Goal: Information Seeking & Learning: Learn about a topic

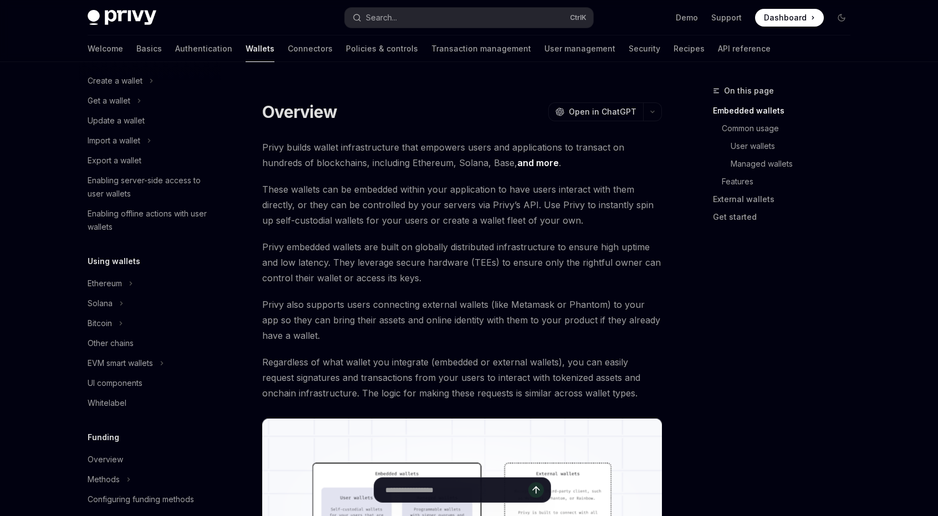
scroll to position [92, 0]
click at [117, 304] on div "Solana" at bounding box center [150, 303] width 142 height 20
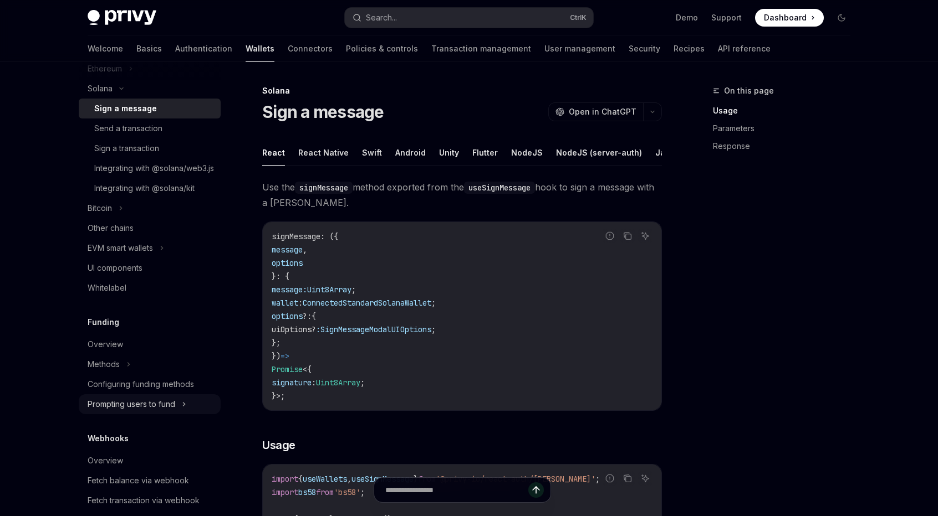
scroll to position [549, 0]
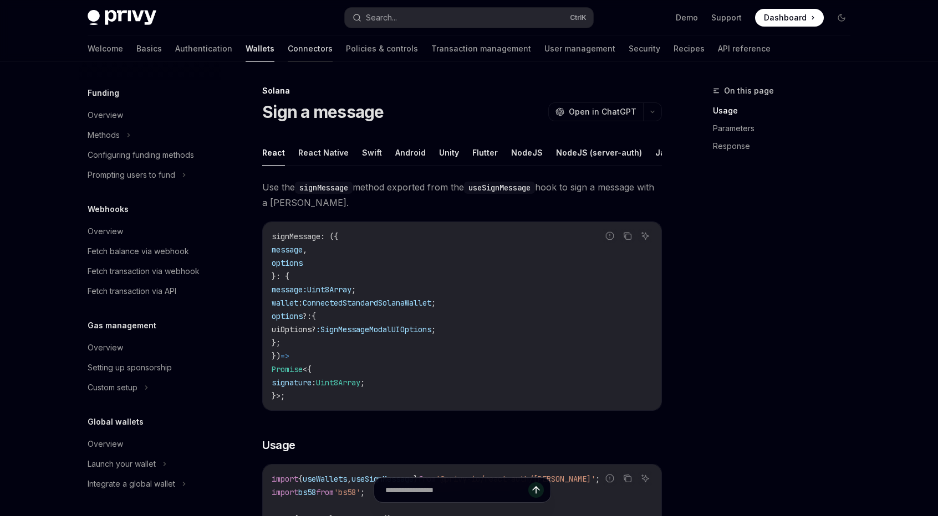
click at [288, 49] on link "Connectors" at bounding box center [310, 48] width 45 height 27
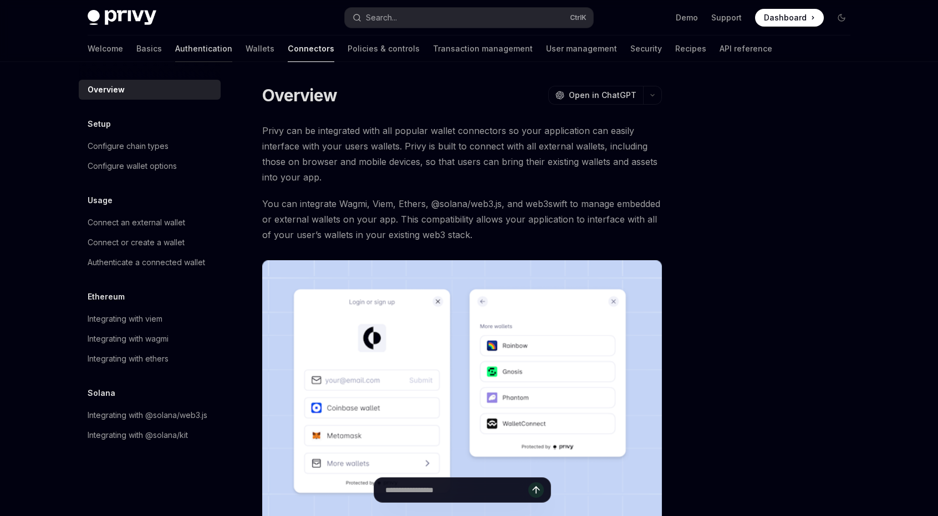
click at [175, 53] on link "Authentication" at bounding box center [203, 48] width 57 height 27
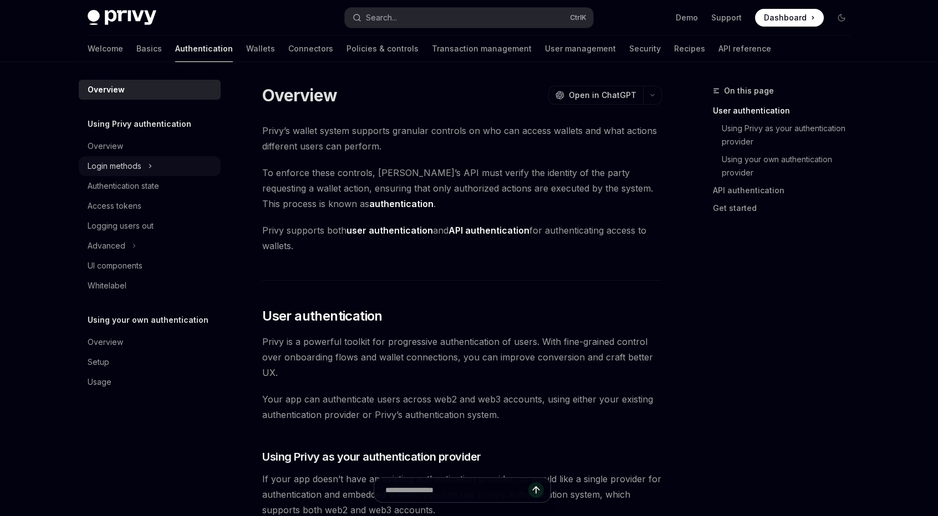
click at [105, 167] on div "Login methods" at bounding box center [115, 166] width 54 height 13
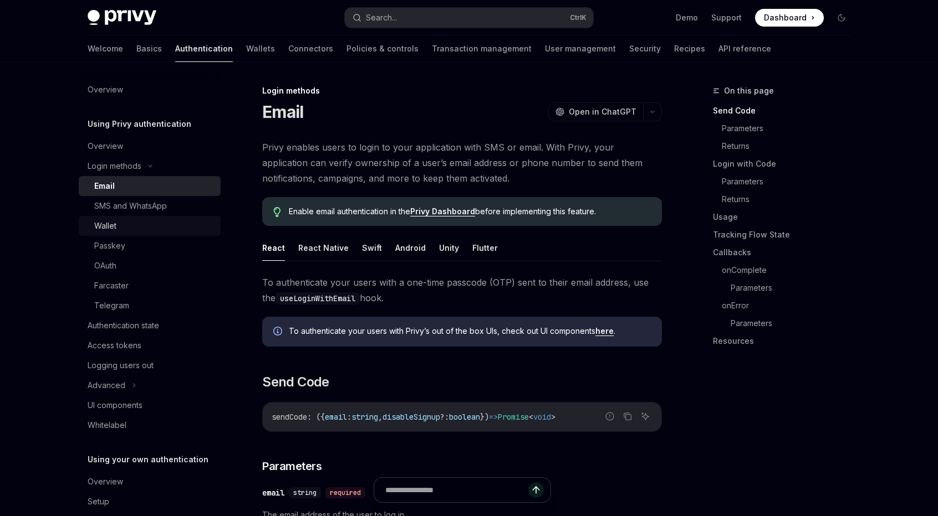
click at [126, 229] on div "Wallet" at bounding box center [154, 225] width 120 height 13
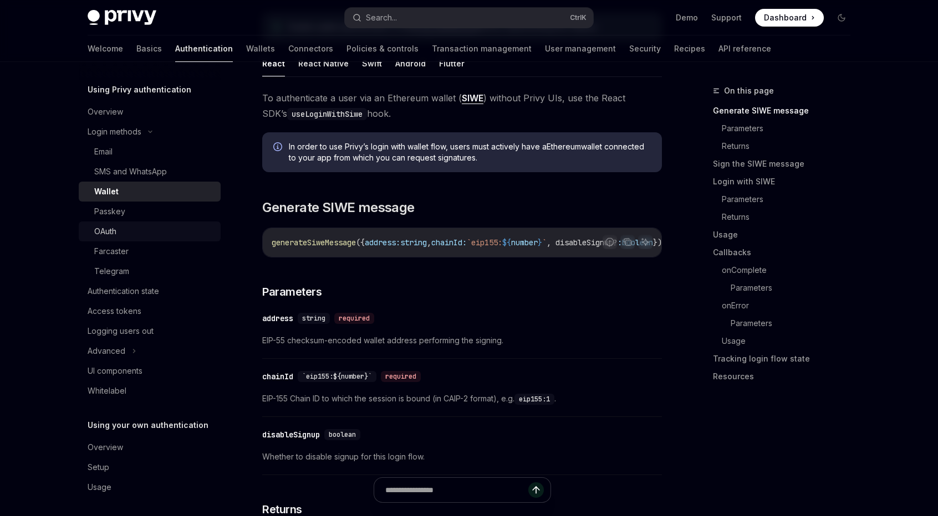
scroll to position [38, 0]
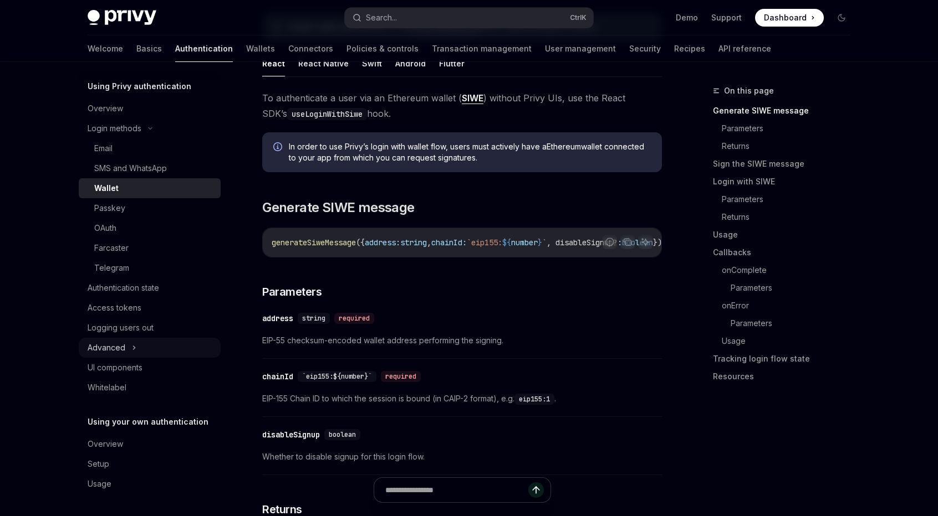
click at [111, 345] on div "Advanced" at bounding box center [107, 347] width 38 height 13
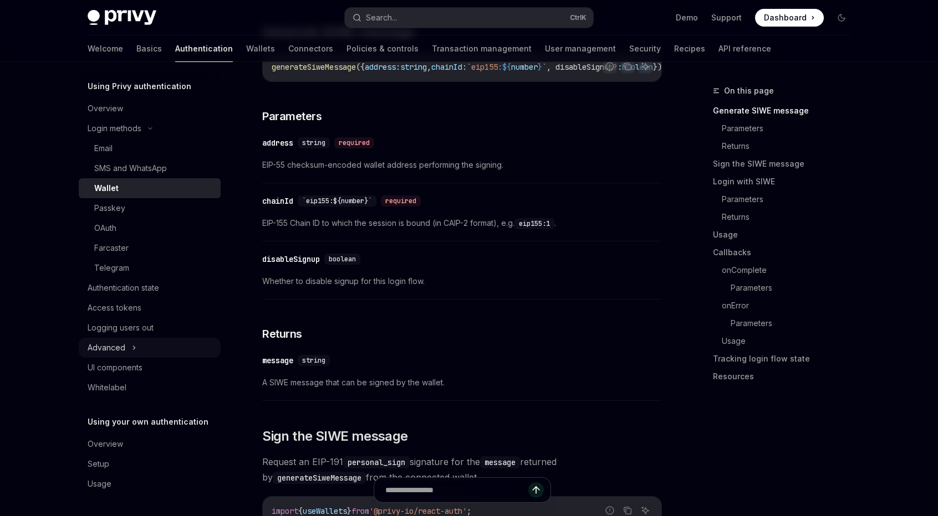
scroll to position [369, 0]
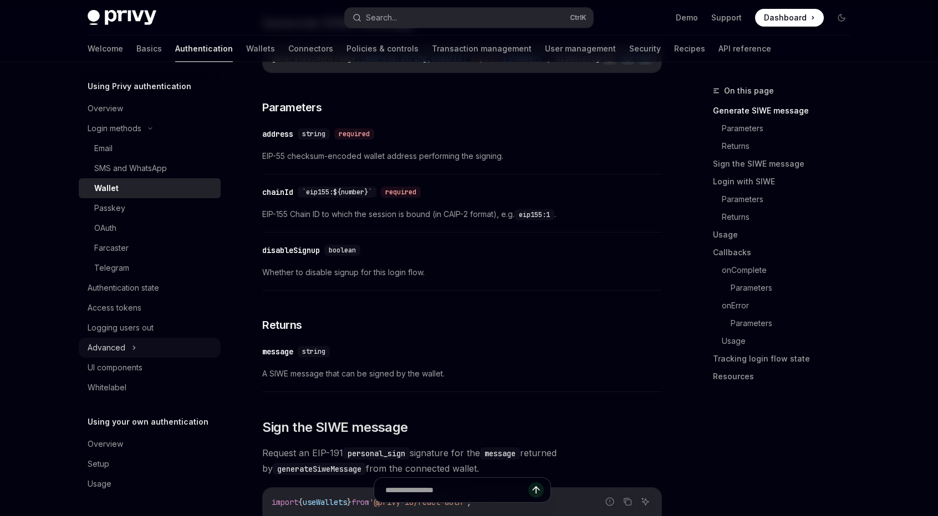
click at [142, 346] on div "Advanced" at bounding box center [150, 348] width 142 height 20
drag, startPoint x: 202, startPoint y: 45, endPoint x: 201, endPoint y: 77, distance: 31.6
click at [246, 47] on link "Wallets" at bounding box center [260, 48] width 29 height 27
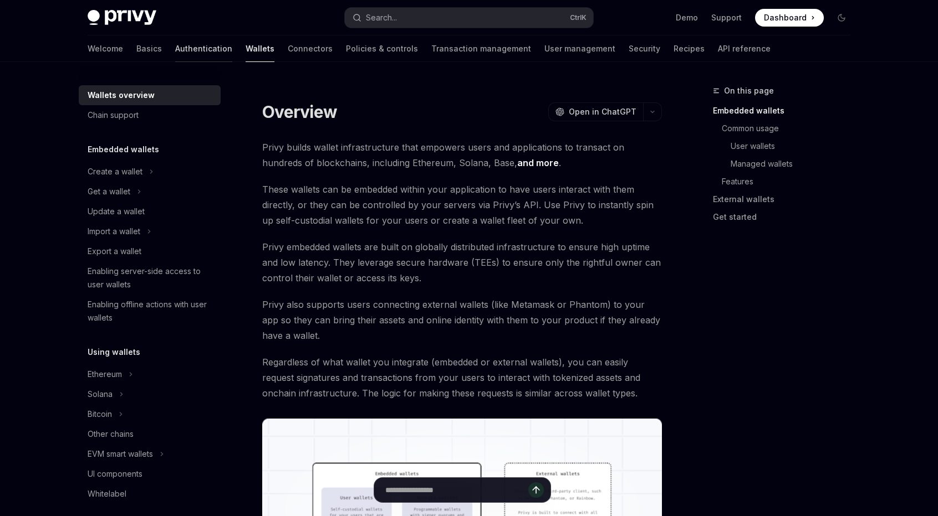
click at [175, 56] on link "Authentication" at bounding box center [203, 48] width 57 height 27
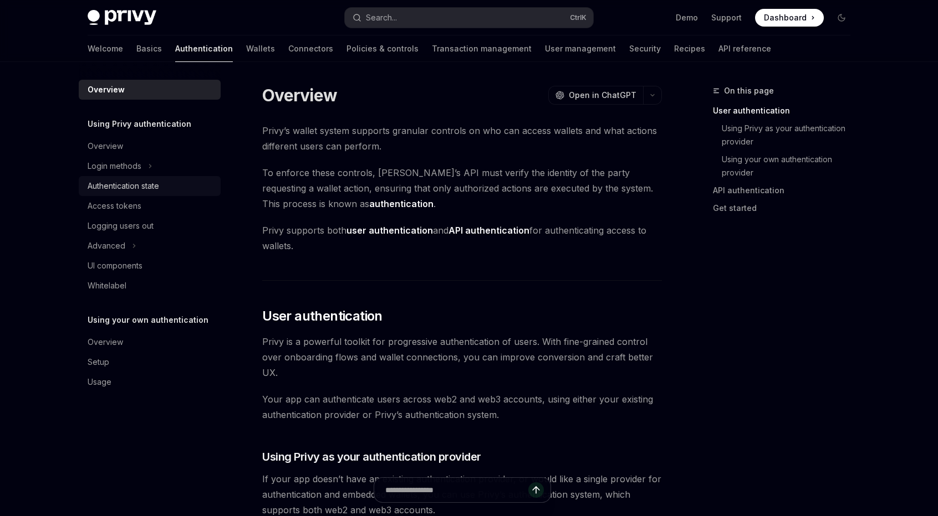
click at [141, 176] on link "Authentication state" at bounding box center [150, 186] width 142 height 20
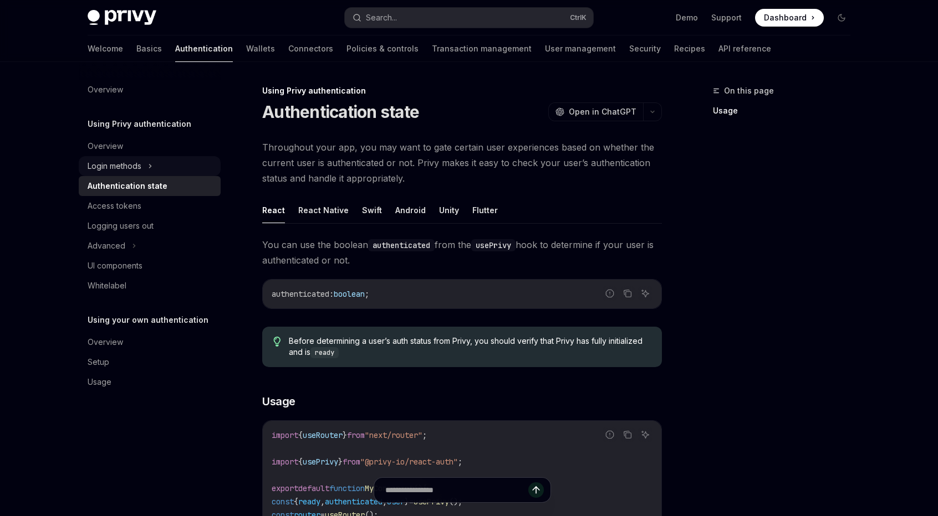
click at [151, 162] on icon at bounding box center [150, 166] width 4 height 13
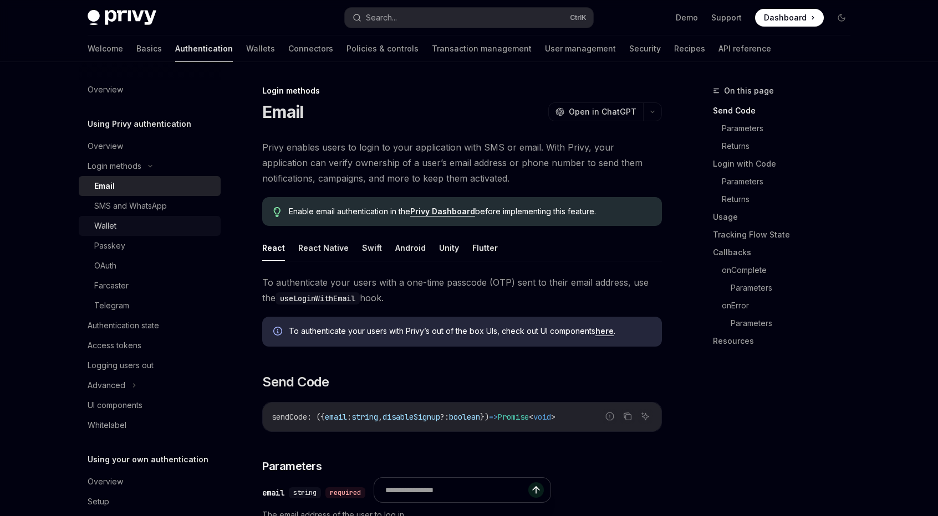
click at [145, 227] on div "Wallet" at bounding box center [154, 225] width 120 height 13
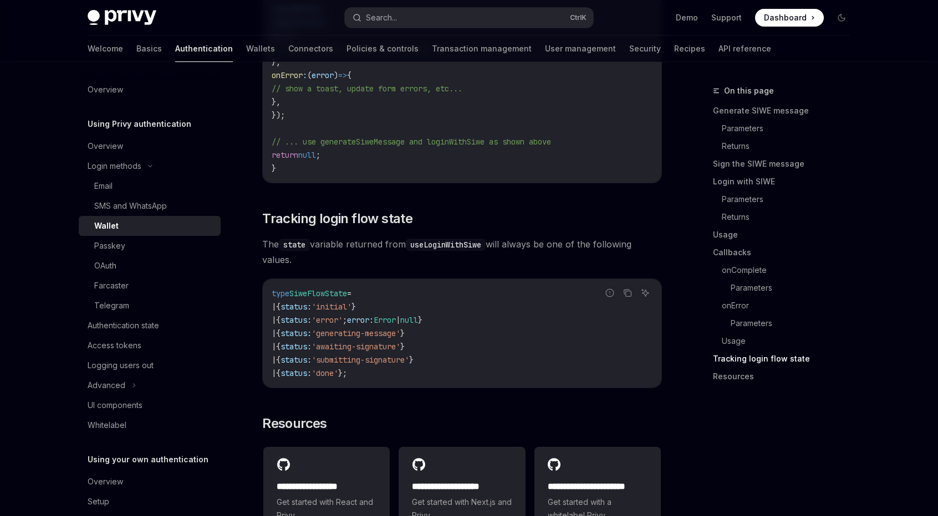
scroll to position [2771, 0]
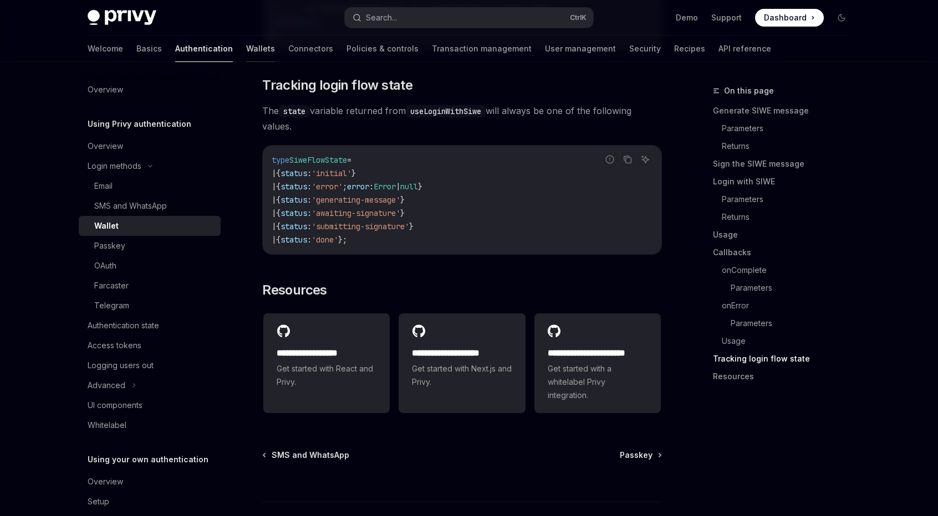
click at [246, 54] on link "Wallets" at bounding box center [260, 48] width 29 height 27
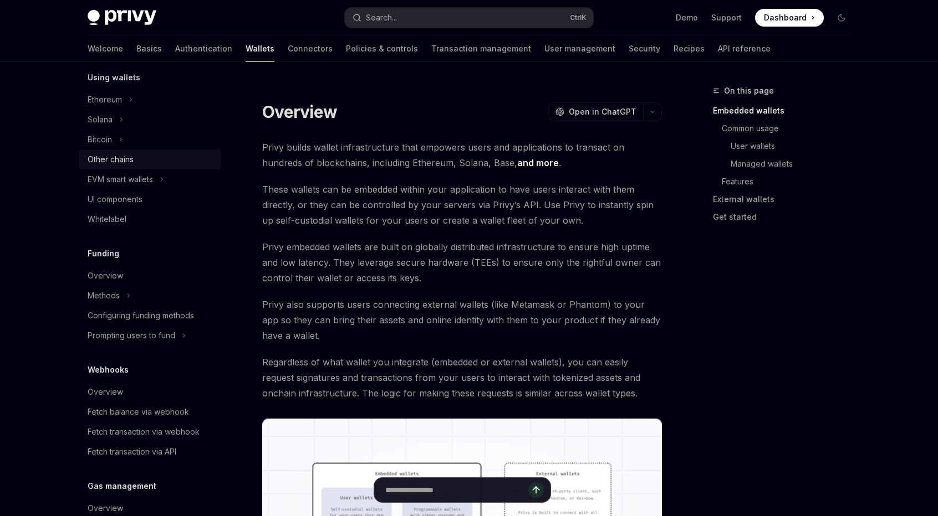
scroll to position [277, 0]
click at [141, 337] on div "Prompting users to fund" at bounding box center [132, 333] width 88 height 13
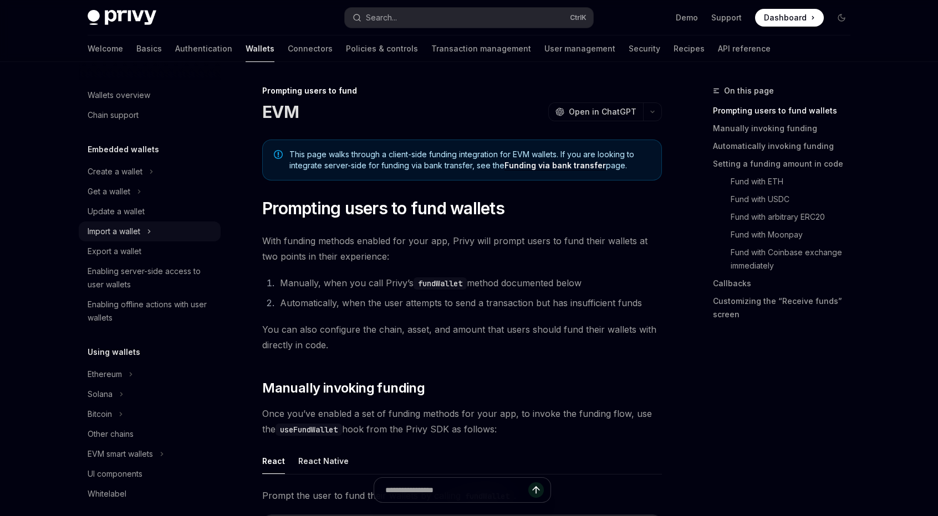
click at [166, 230] on div "Import a wallet" at bounding box center [150, 232] width 142 height 20
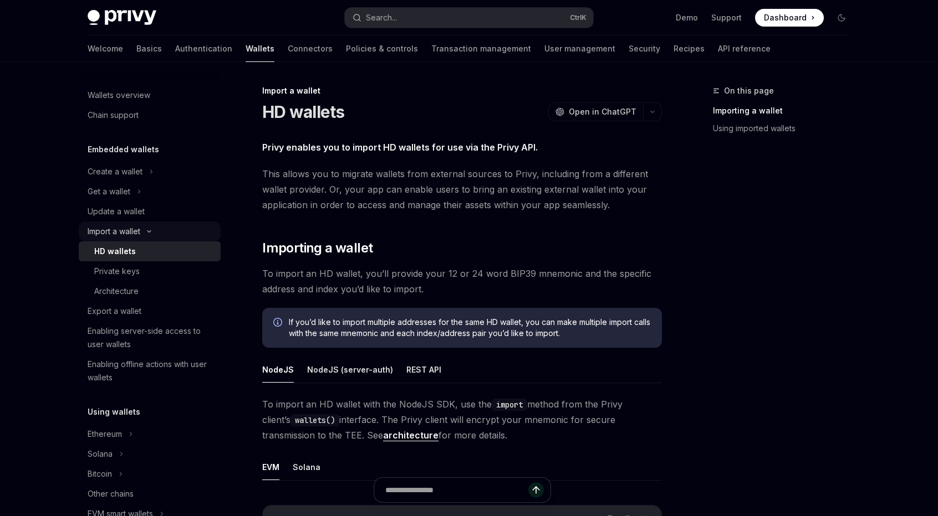
click at [166, 229] on div "Import a wallet" at bounding box center [150, 232] width 142 height 20
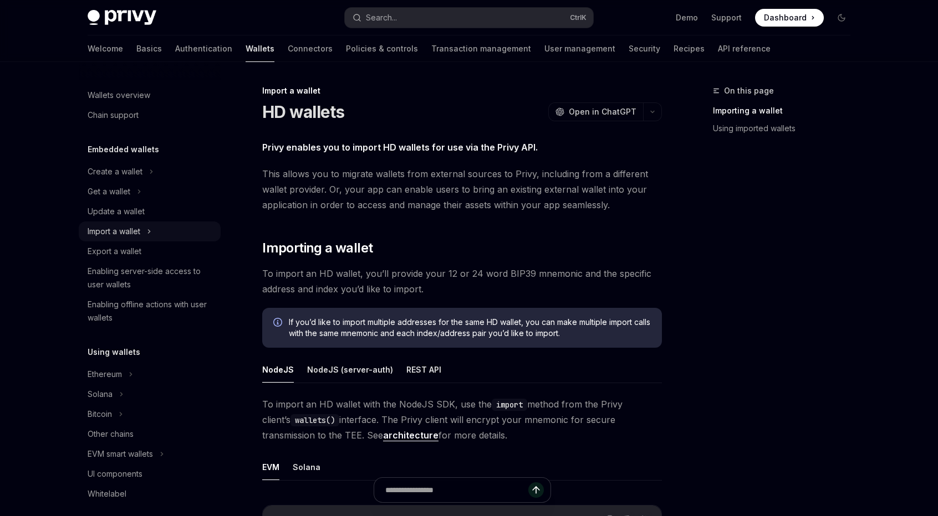
click at [159, 232] on div "Import a wallet" at bounding box center [150, 232] width 142 height 20
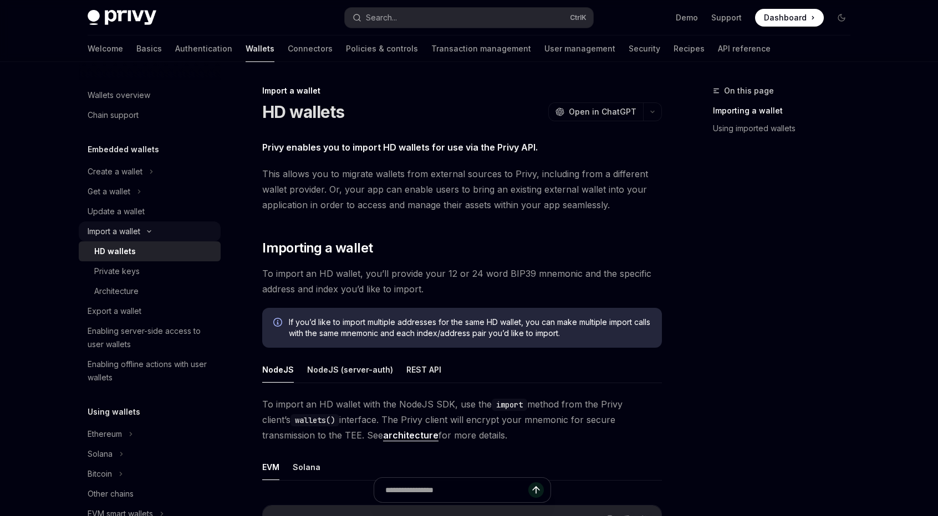
click at [159, 232] on div "Import a wallet" at bounding box center [150, 232] width 142 height 20
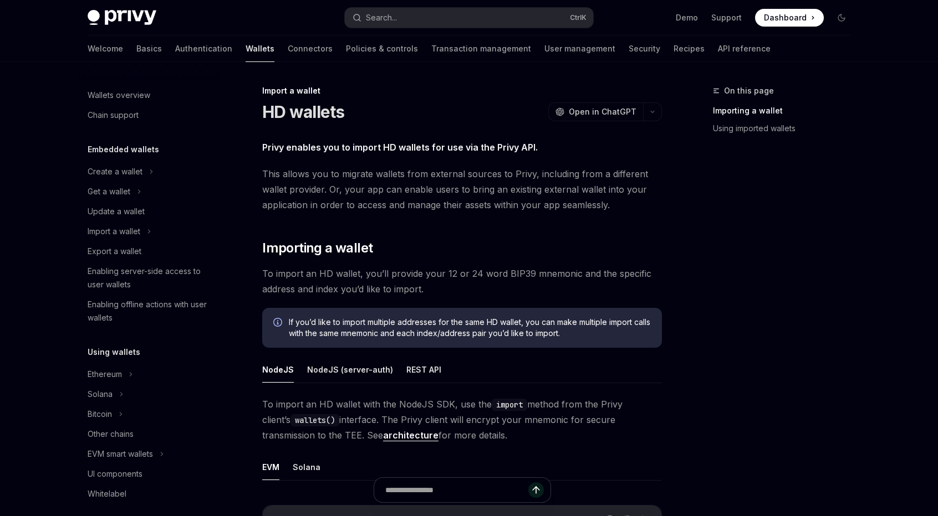
click at [171, 69] on div at bounding box center [150, 71] width 142 height 18
click at [175, 62] on div at bounding box center [203, 62] width 57 height 1
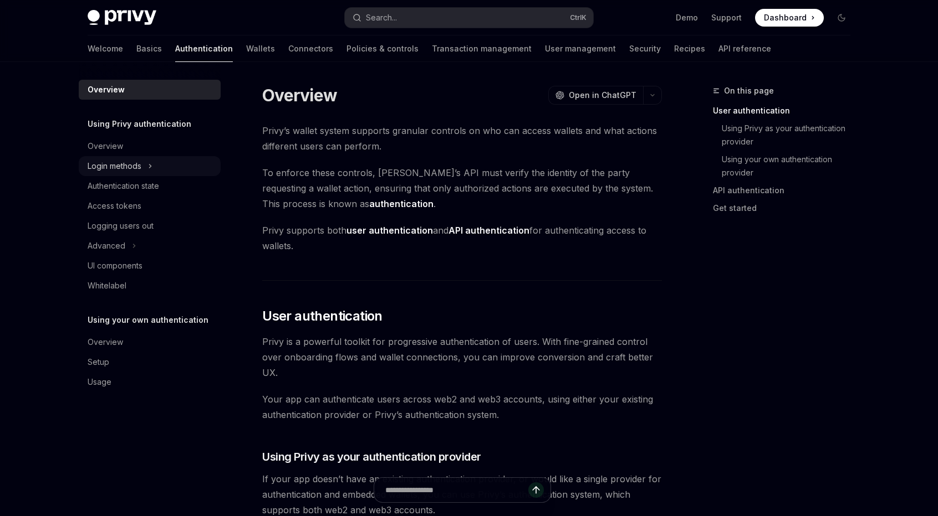
click at [132, 170] on div "Login methods" at bounding box center [115, 166] width 54 height 13
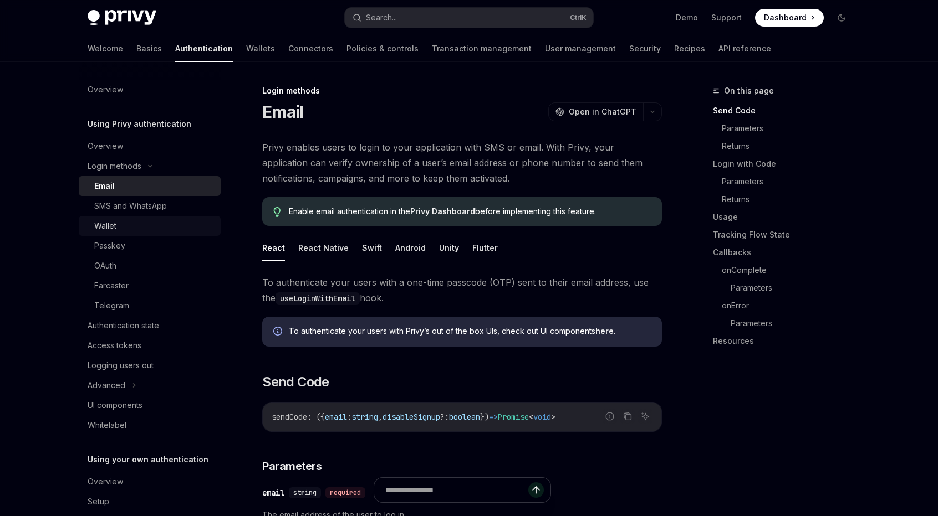
click at [120, 219] on div "Wallet" at bounding box center [154, 225] width 120 height 13
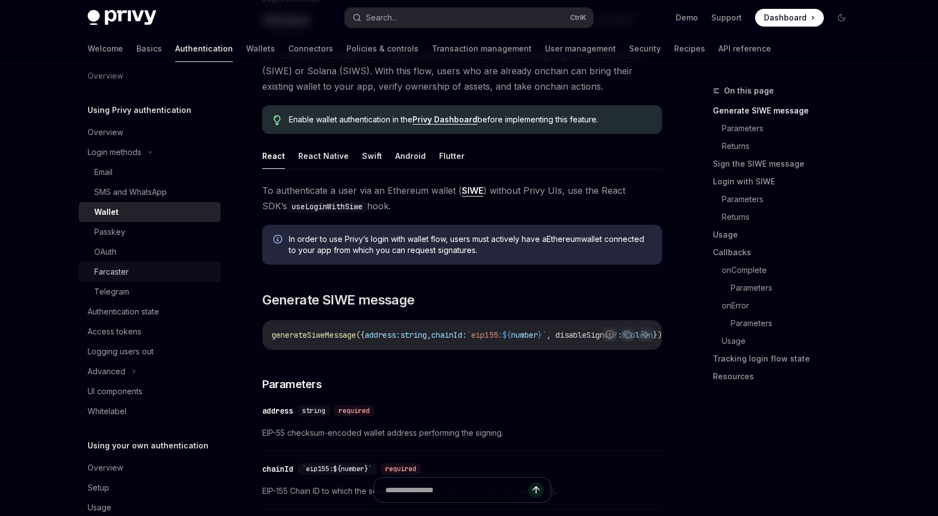
scroll to position [38, 0]
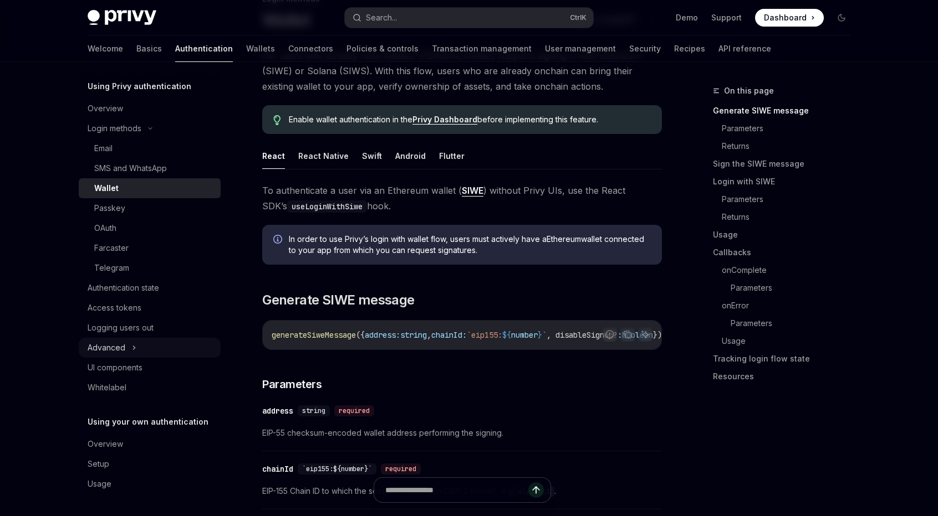
click at [127, 354] on div "Advanced" at bounding box center [150, 348] width 142 height 20
click at [127, 350] on icon at bounding box center [133, 348] width 13 height 4
click at [246, 48] on link "Wallets" at bounding box center [260, 48] width 29 height 27
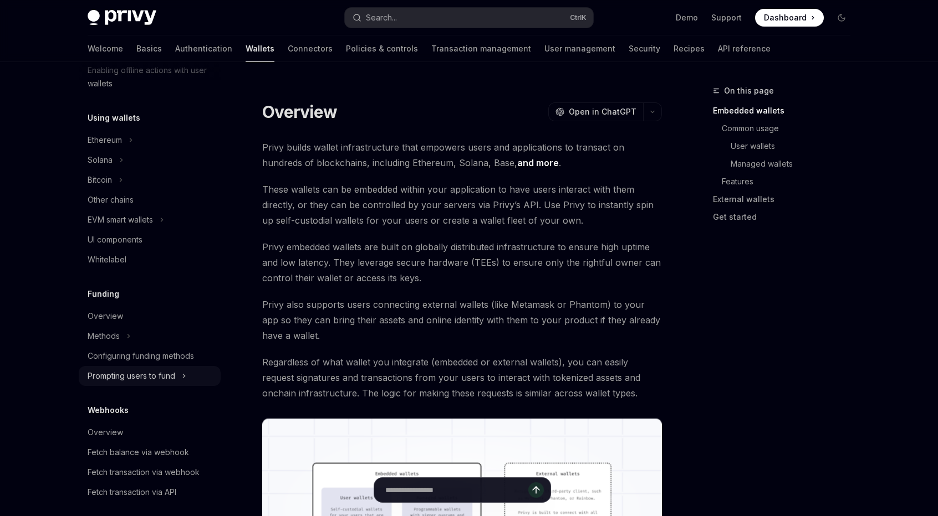
scroll to position [277, 0]
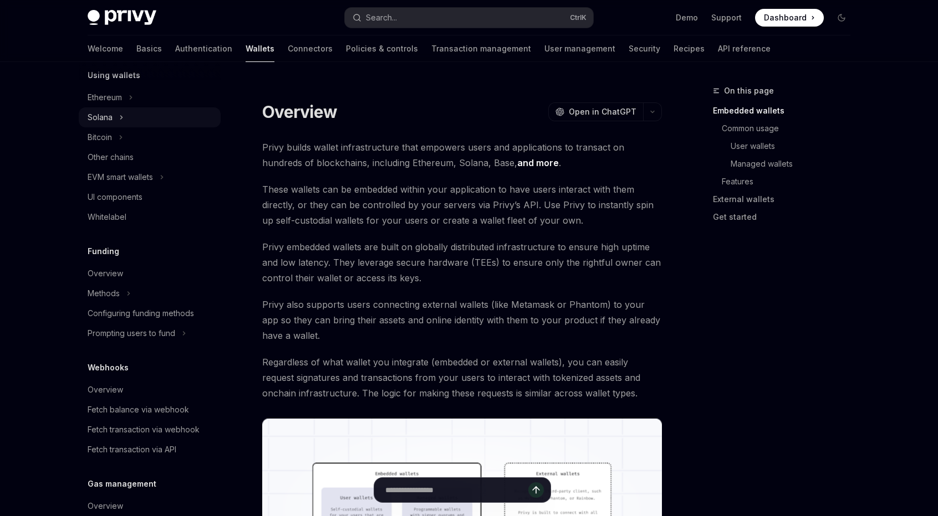
click at [124, 117] on div "Solana" at bounding box center [150, 118] width 142 height 20
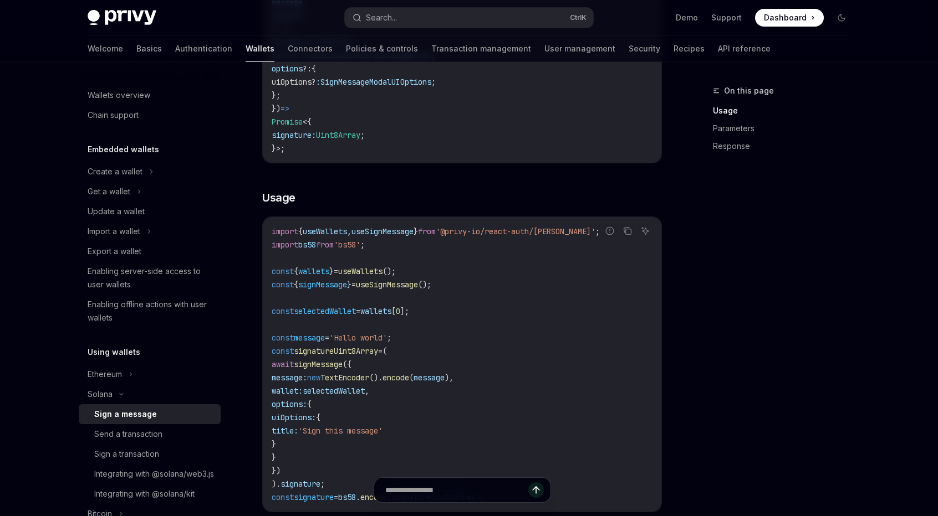
scroll to position [277, 0]
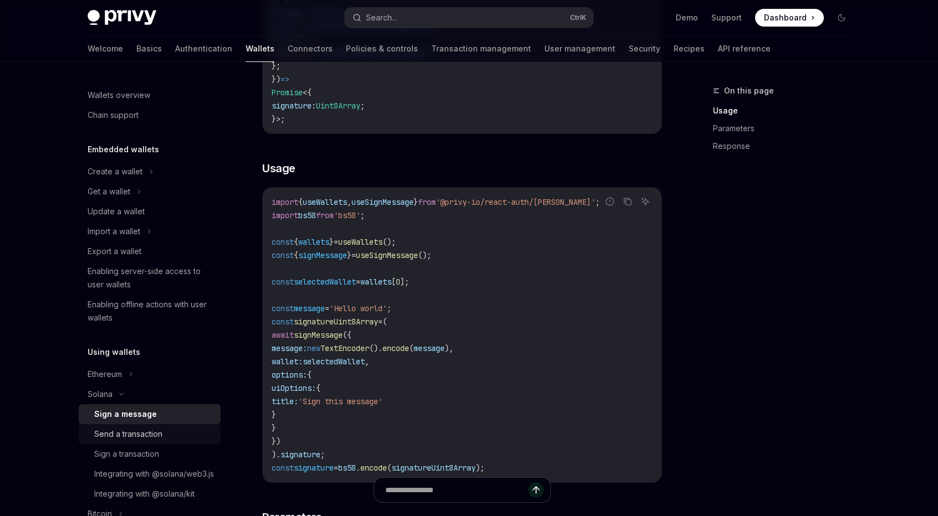
click at [144, 439] on div "Send a transaction" at bounding box center [128, 434] width 68 height 13
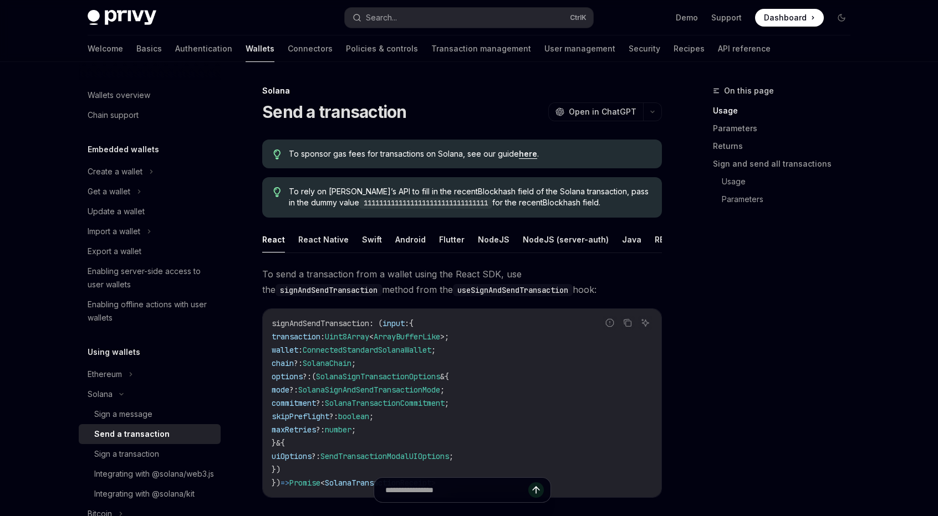
click at [288, 59] on link "Connectors" at bounding box center [310, 48] width 45 height 27
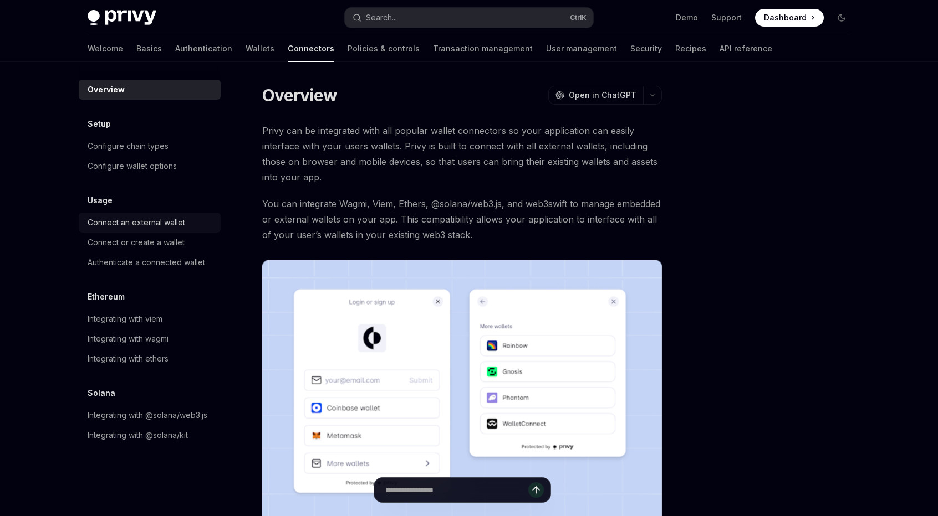
click at [188, 219] on div "Connect an external wallet" at bounding box center [151, 222] width 126 height 13
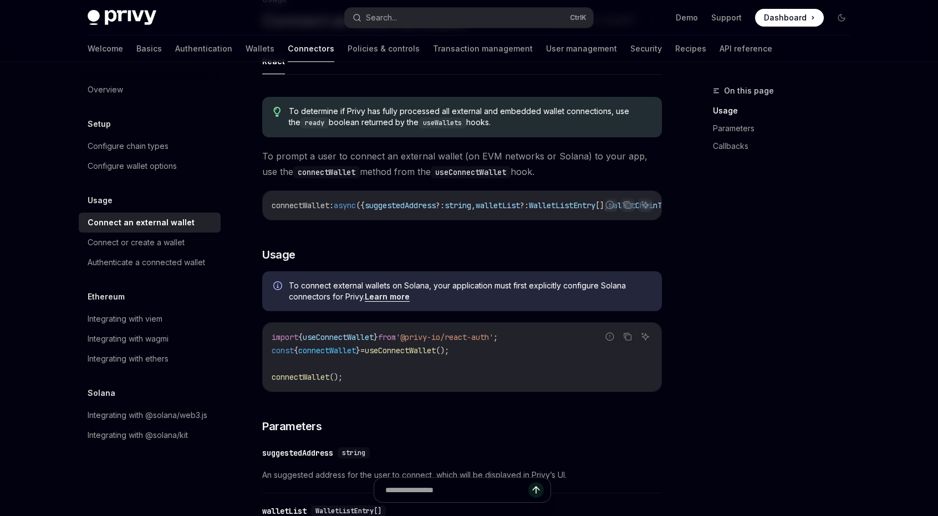
scroll to position [92, 0]
click at [190, 251] on link "Connect or create a wallet" at bounding box center [150, 243] width 142 height 20
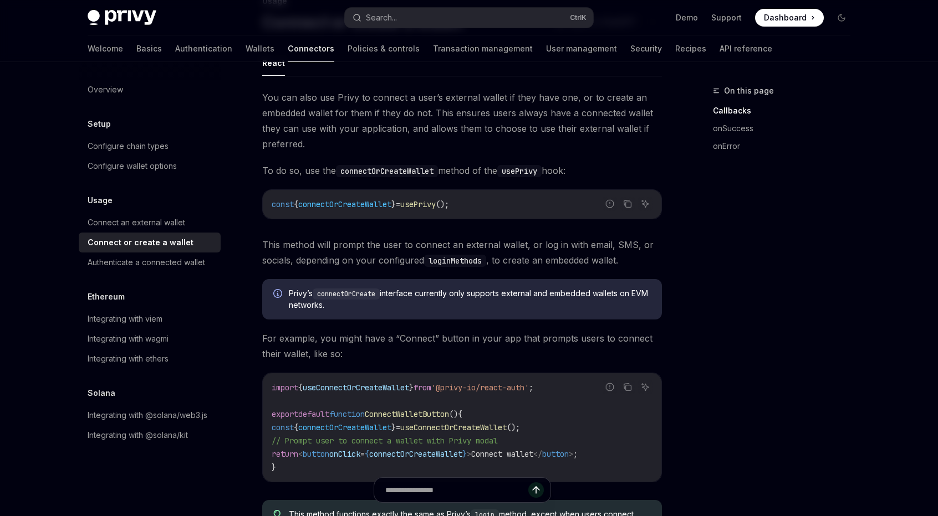
scroll to position [92, 0]
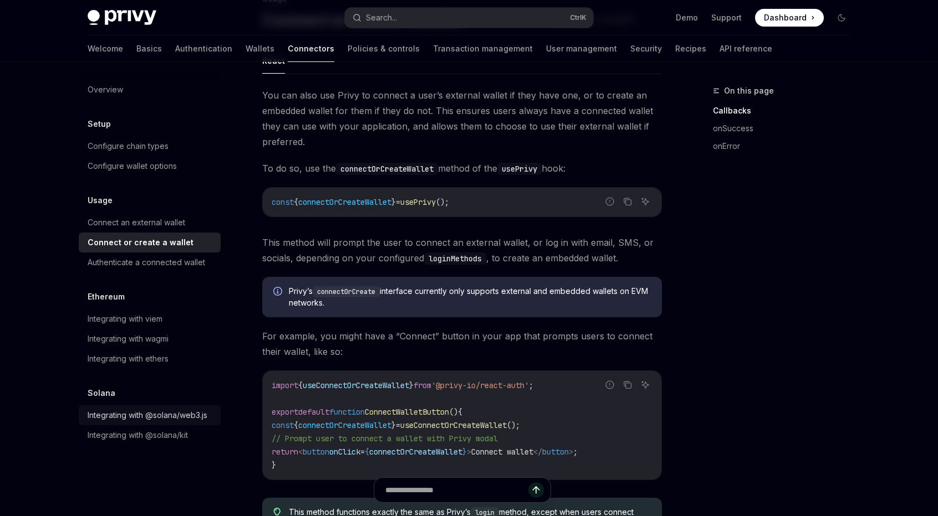
click at [144, 419] on div "Integrating with @solana/web3.js" at bounding box center [148, 415] width 120 height 13
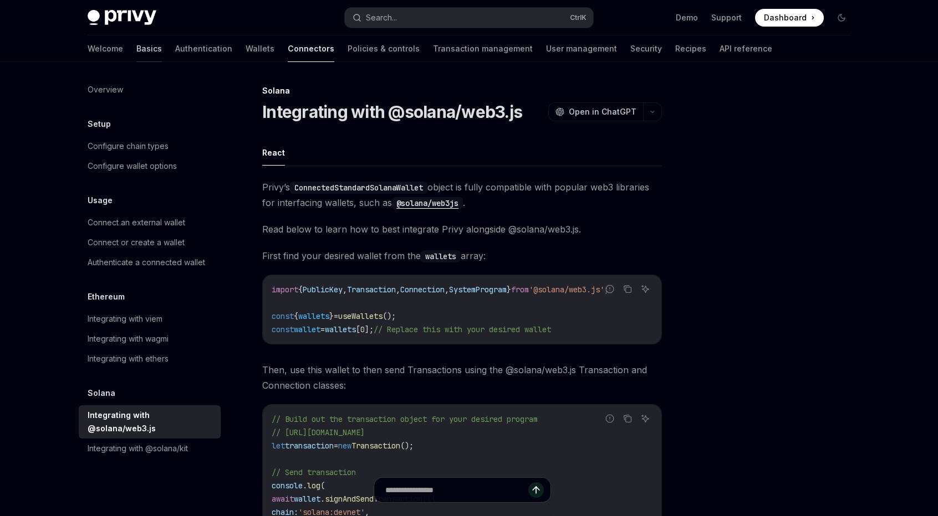
click at [136, 51] on link "Basics" at bounding box center [148, 48] width 25 height 27
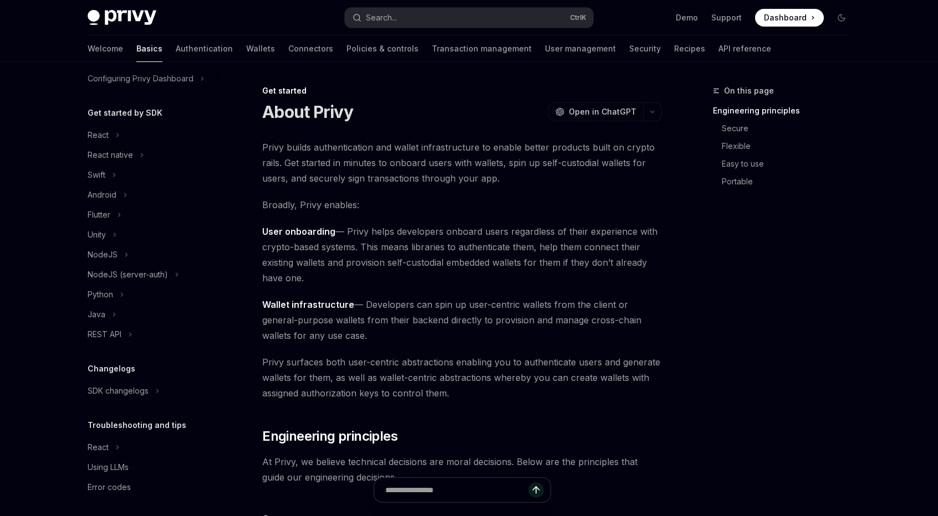
scroll to position [92, 0]
click at [168, 136] on div "React" at bounding box center [150, 133] width 142 height 20
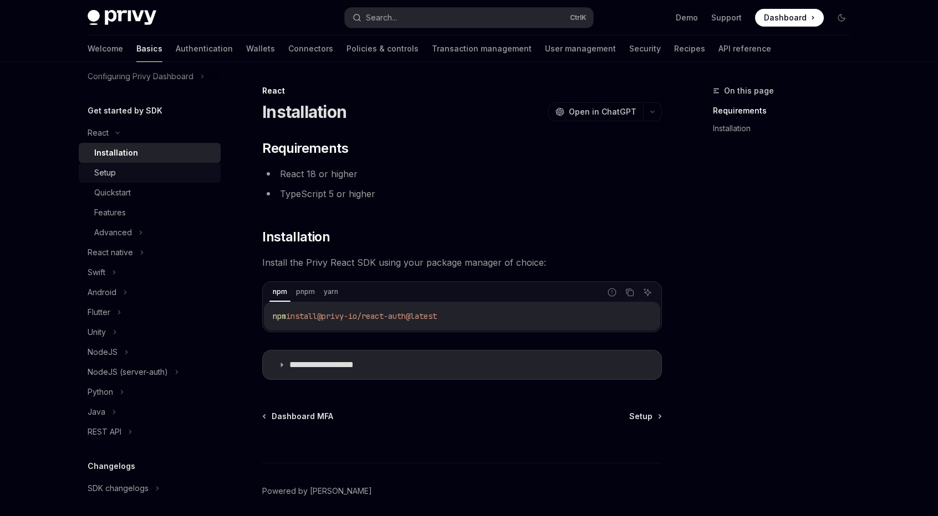
click at [171, 172] on div "Setup" at bounding box center [154, 172] width 120 height 13
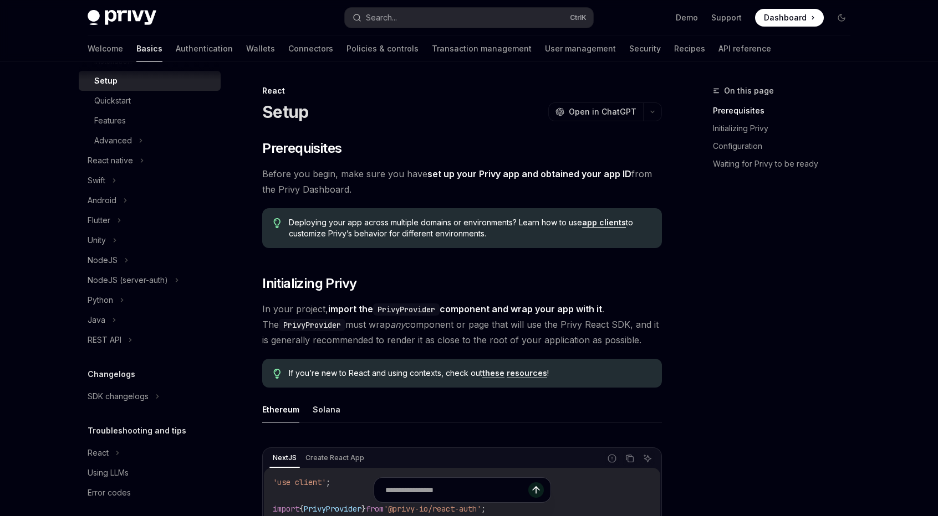
scroll to position [185, 0]
click at [176, 143] on div "Advanced" at bounding box center [150, 140] width 142 height 20
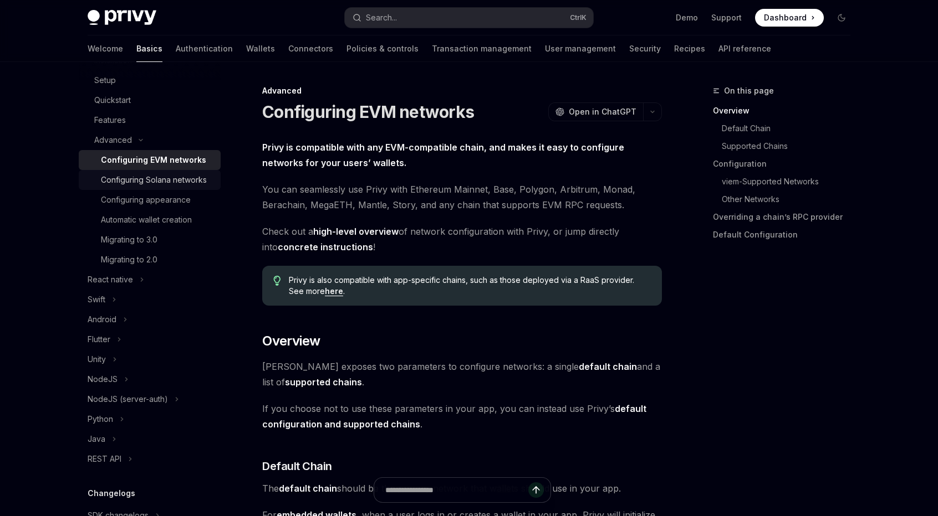
click at [195, 178] on div "Configuring Solana networks" at bounding box center [154, 179] width 106 height 13
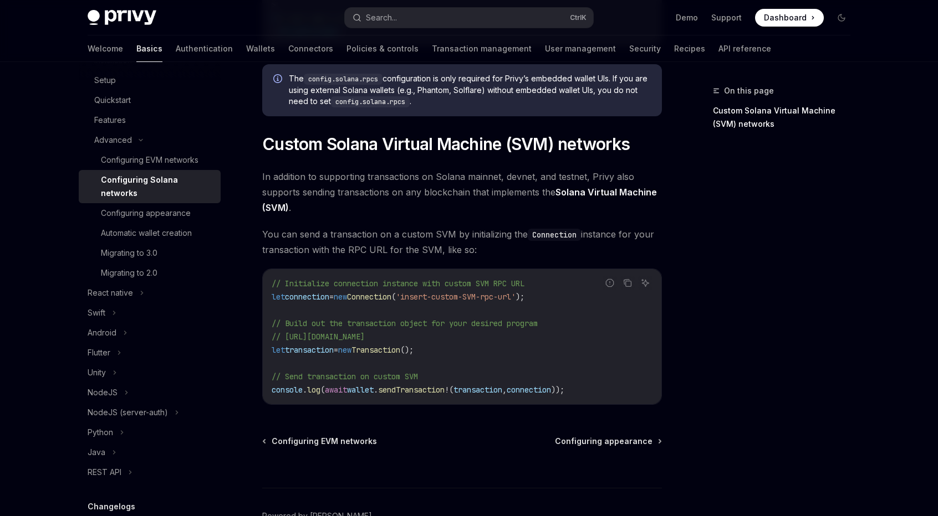
scroll to position [462, 0]
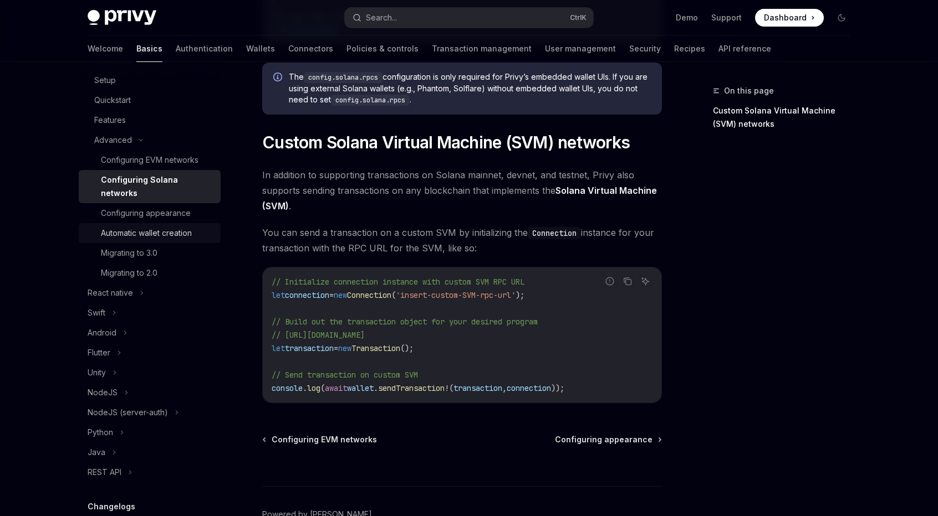
click at [192, 233] on div "Automatic wallet creation" at bounding box center [146, 233] width 91 height 13
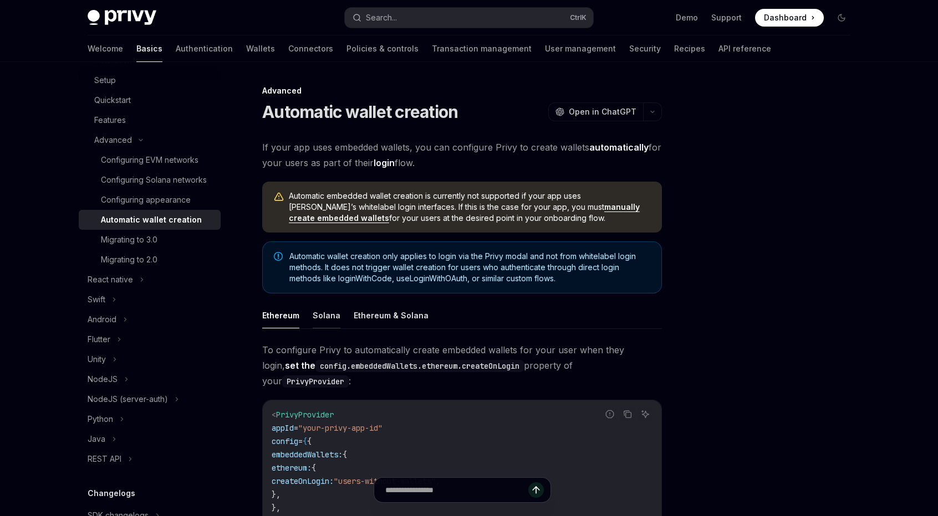
click at [324, 328] on button "Solana" at bounding box center [327, 316] width 28 height 26
type textarea "*"
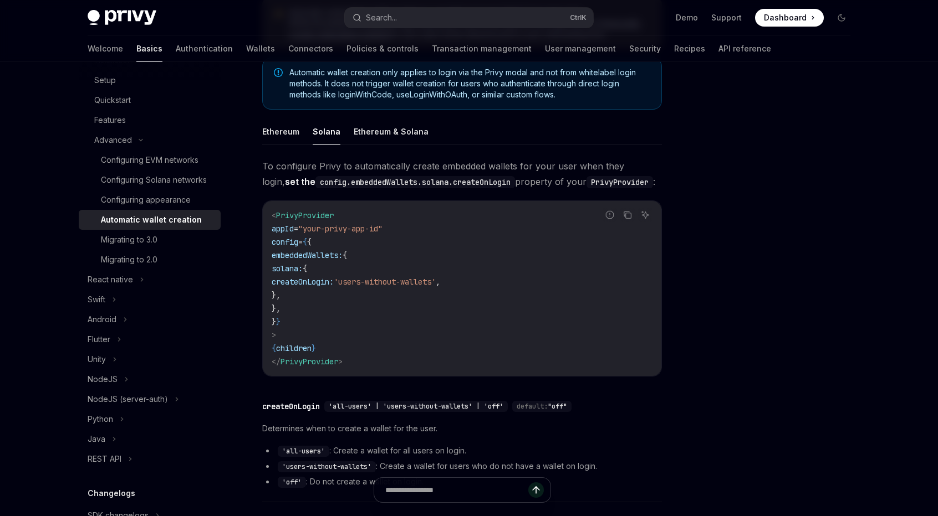
scroll to position [185, 0]
click at [708, 157] on div at bounding box center [774, 300] width 168 height 432
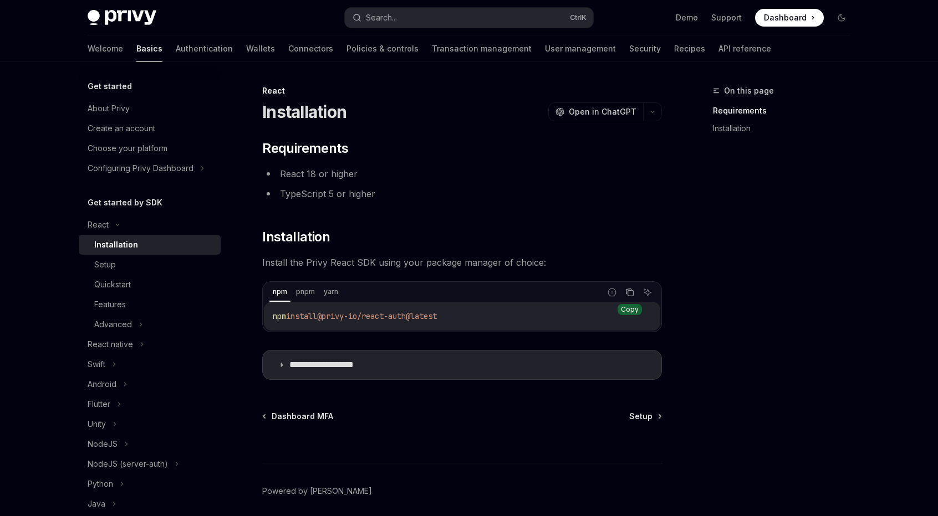
click at [632, 294] on icon "Copy the contents from the code block" at bounding box center [629, 292] width 9 height 9
click at [314, 370] on summary "**********" at bounding box center [462, 365] width 398 height 29
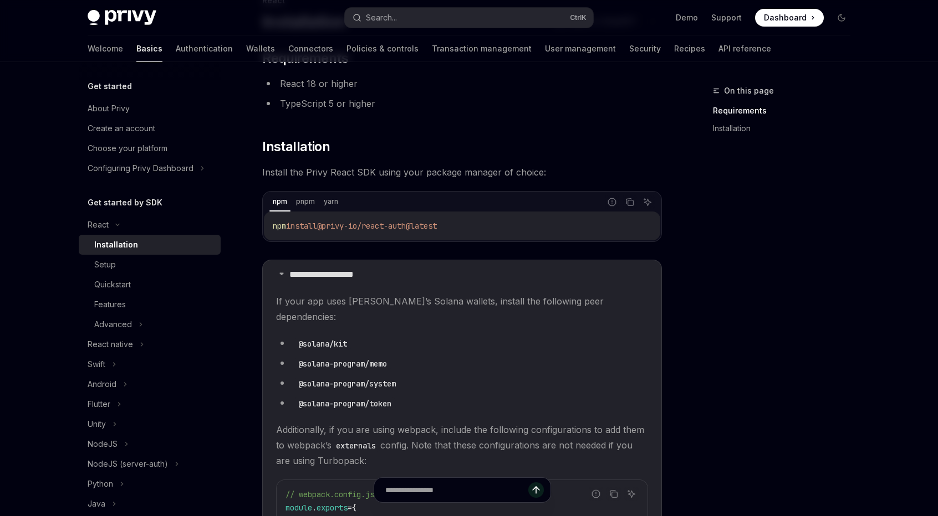
scroll to position [92, 0]
click at [695, 242] on div "On this page Requirements Installation" at bounding box center [774, 300] width 168 height 432
click at [437, 229] on code "npm install @privy-io/react-auth@latest" at bounding box center [462, 224] width 378 height 13
click at [627, 198] on icon "Copy the contents from the code block" at bounding box center [629, 200] width 9 height 9
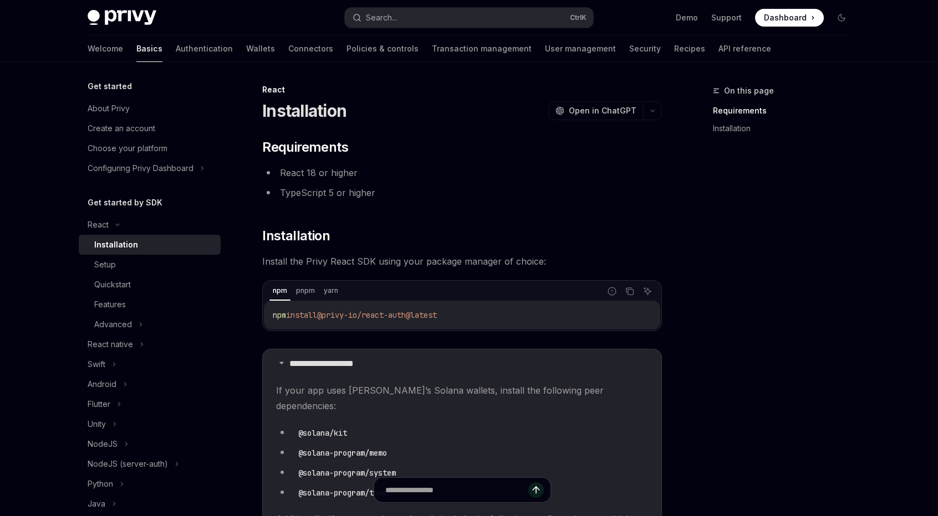
scroll to position [0, 0]
drag, startPoint x: 272, startPoint y: 316, endPoint x: 528, endPoint y: 305, distance: 256.3
click at [528, 305] on div "npm install @privy-io/react-auth@latest" at bounding box center [462, 316] width 396 height 29
click at [139, 314] on link "Features" at bounding box center [150, 305] width 142 height 20
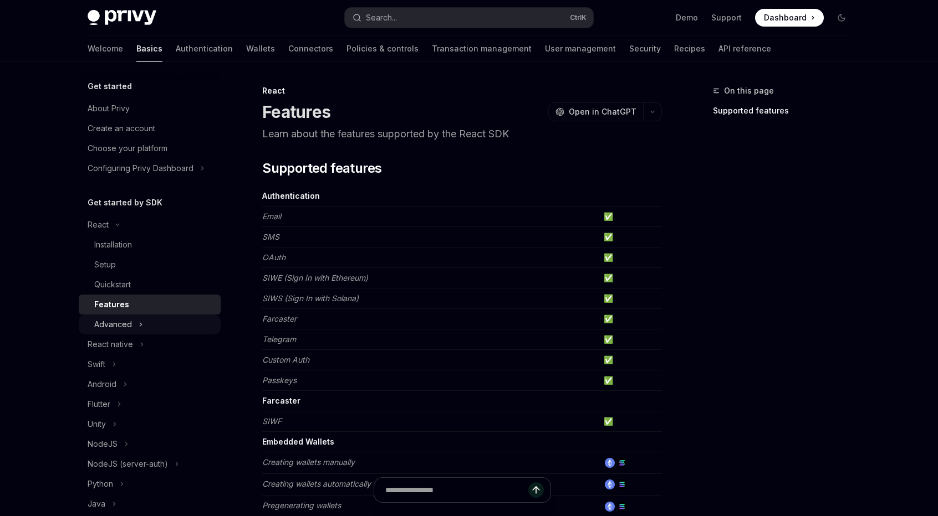
click at [139, 318] on div "Advanced" at bounding box center [150, 325] width 142 height 20
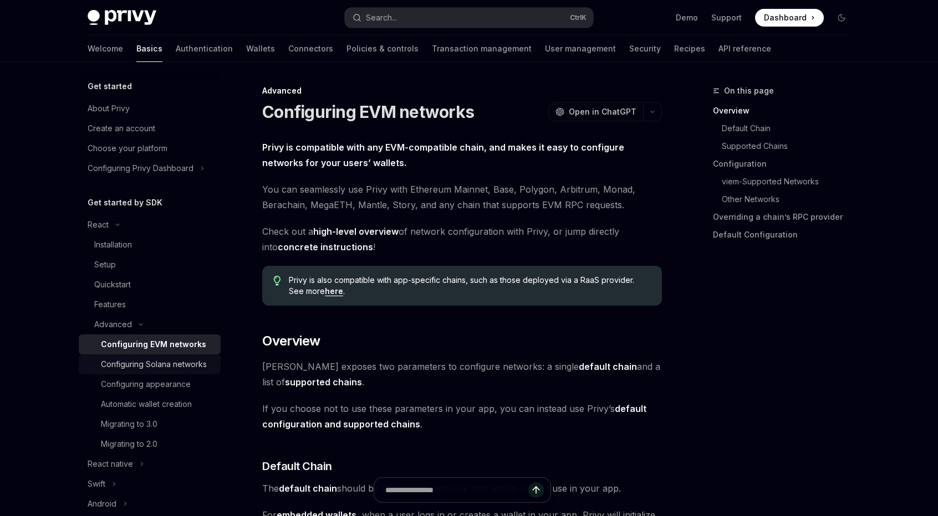
click at [133, 371] on div "Configuring Solana networks" at bounding box center [154, 364] width 106 height 13
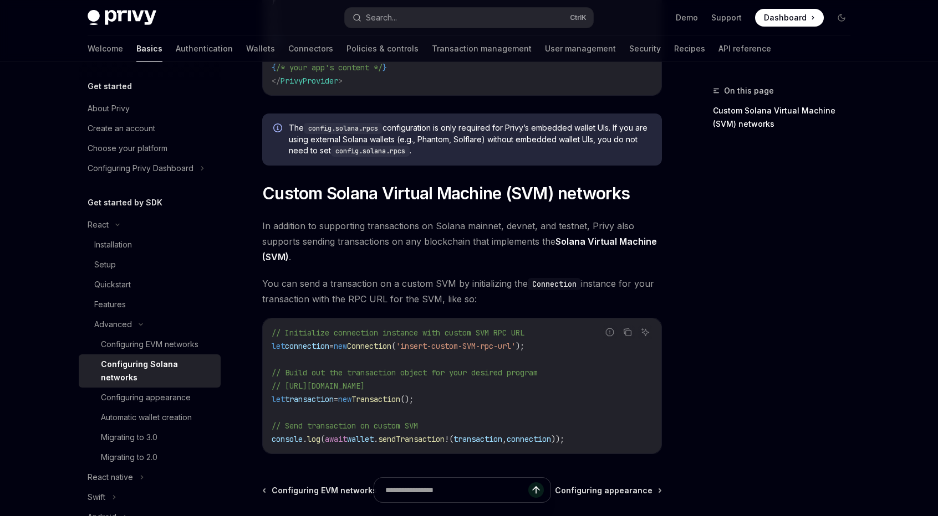
scroll to position [530, 0]
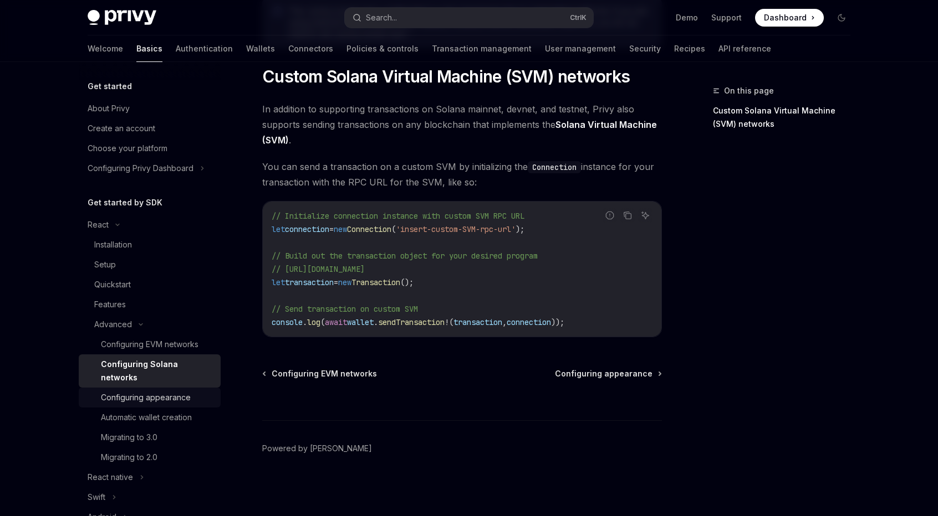
click at [161, 400] on div "Configuring appearance" at bounding box center [146, 397] width 90 height 13
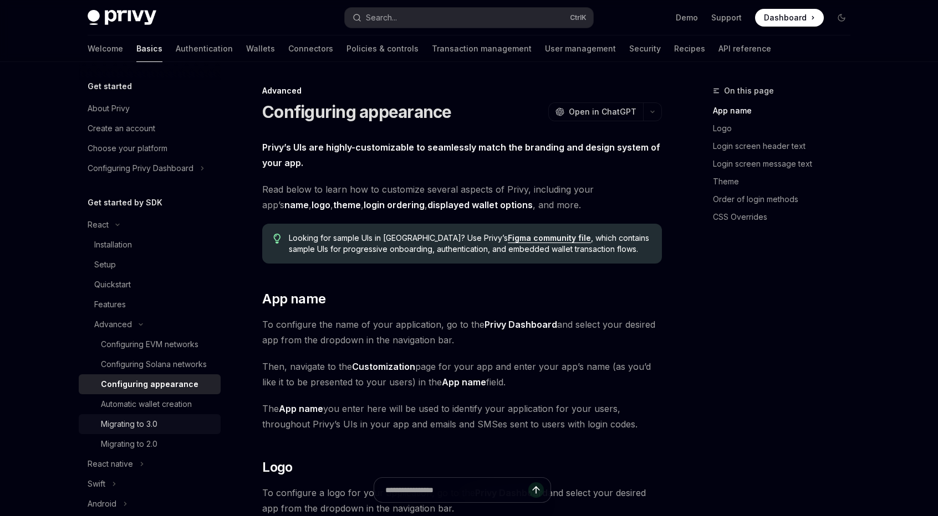
click at [146, 431] on div "Migrating to 3.0" at bounding box center [129, 424] width 57 height 13
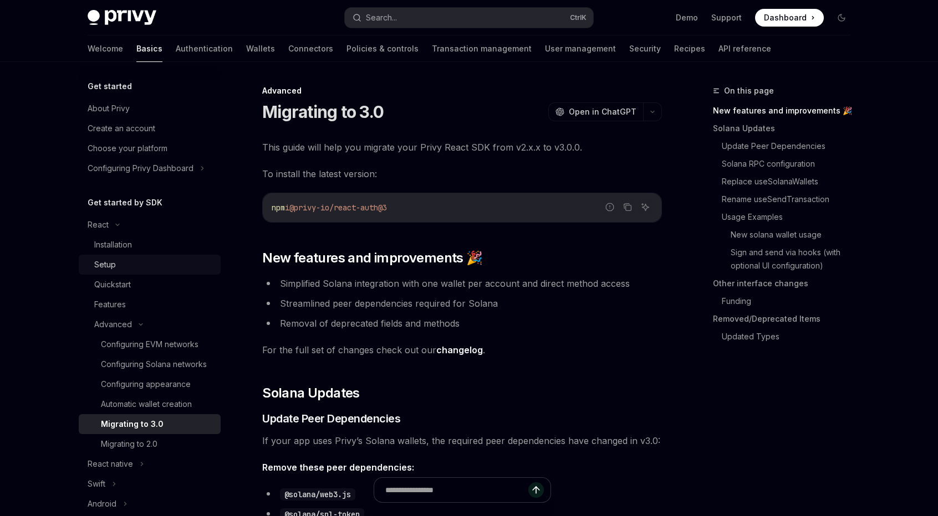
click at [150, 270] on div "Setup" at bounding box center [154, 264] width 120 height 13
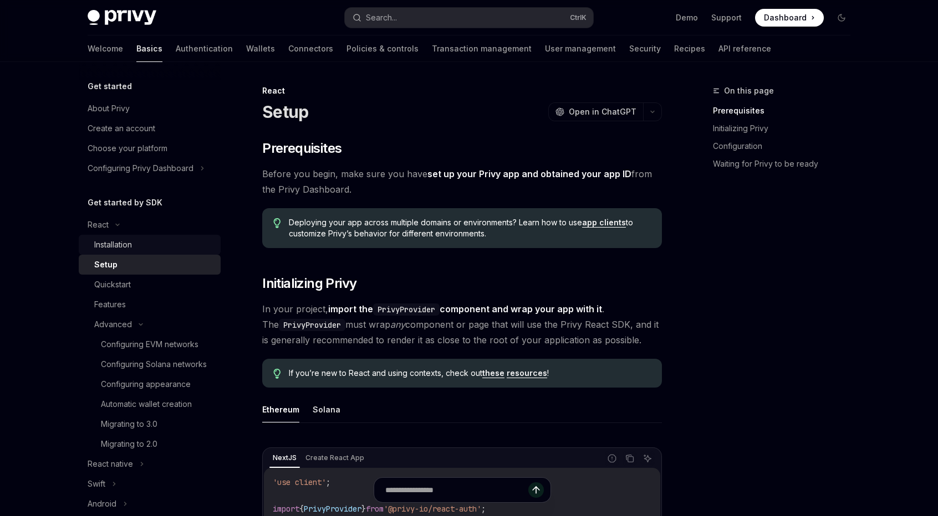
click at [157, 253] on link "Installation" at bounding box center [150, 245] width 142 height 20
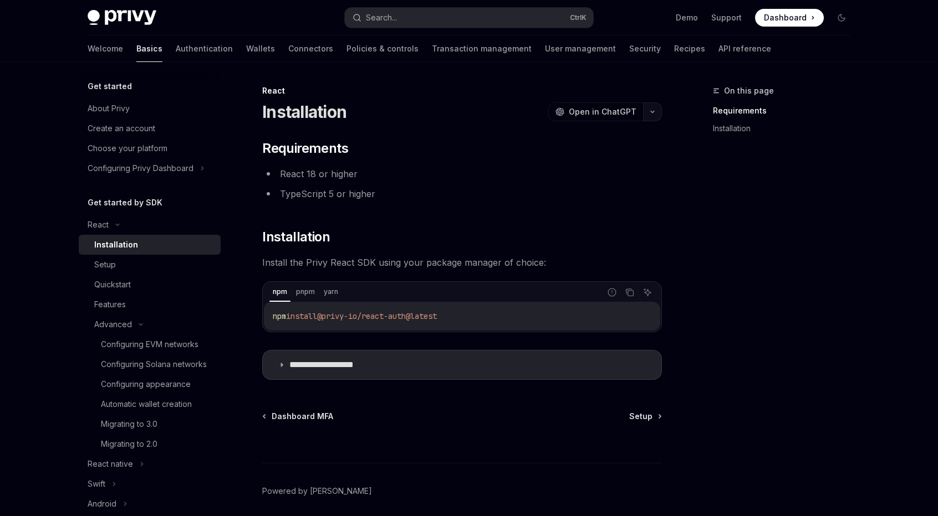
click at [649, 113] on icon "button" at bounding box center [652, 112] width 13 height 4
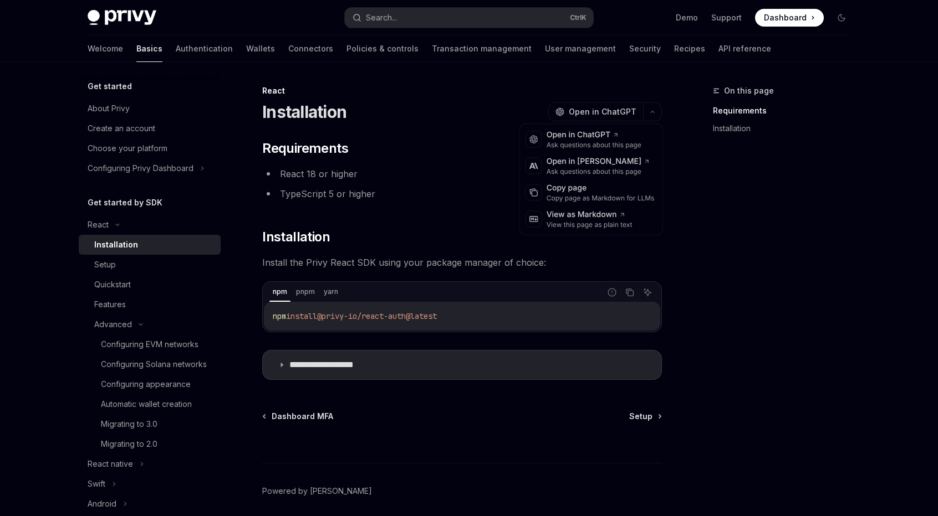
click at [453, 215] on div "**********" at bounding box center [462, 260] width 400 height 241
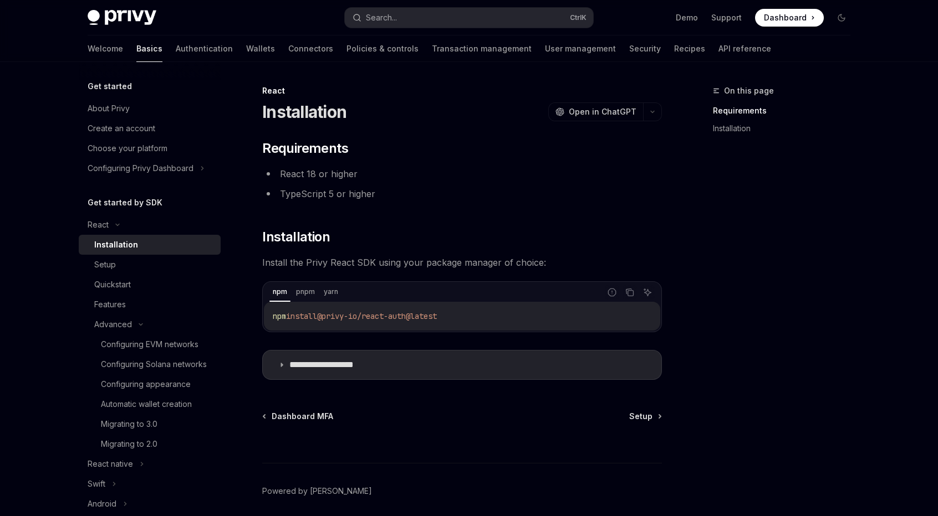
click at [318, 292] on div "npm pnpm yarn" at bounding box center [434, 292] width 331 height 19
click at [310, 363] on p "**********" at bounding box center [334, 365] width 91 height 11
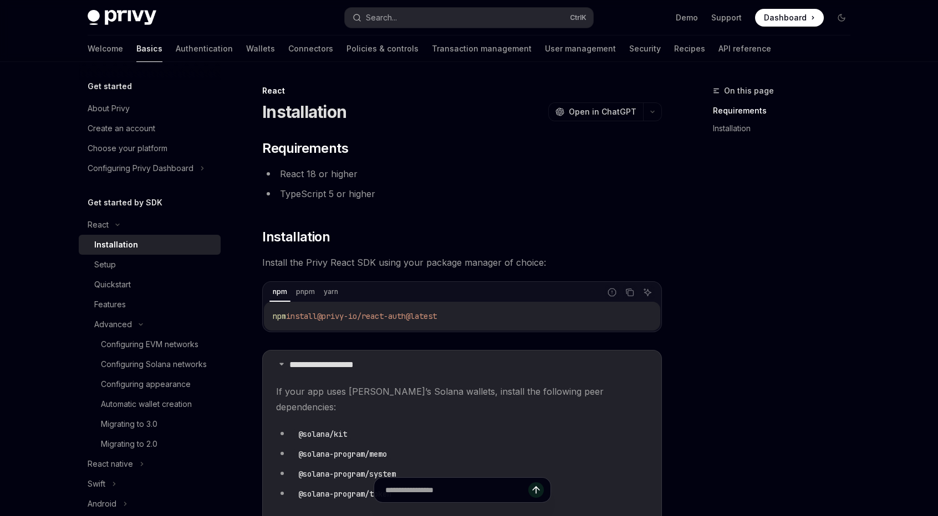
drag, startPoint x: 461, startPoint y: 315, endPoint x: 260, endPoint y: 323, distance: 200.7
drag, startPoint x: 637, startPoint y: 292, endPoint x: 627, endPoint y: 295, distance: 10.5
click at [635, 293] on div "Report incorrect code Copy Ask AI" at bounding box center [630, 292] width 50 height 14
click at [627, 295] on icon "Copy the contents from the code block" at bounding box center [629, 292] width 9 height 9
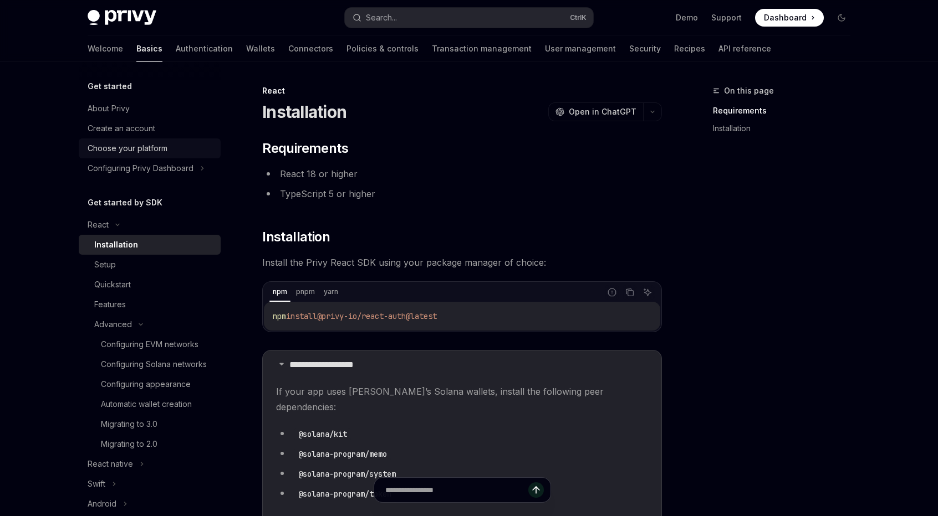
click at [141, 152] on div "Choose your platform" at bounding box center [128, 148] width 80 height 13
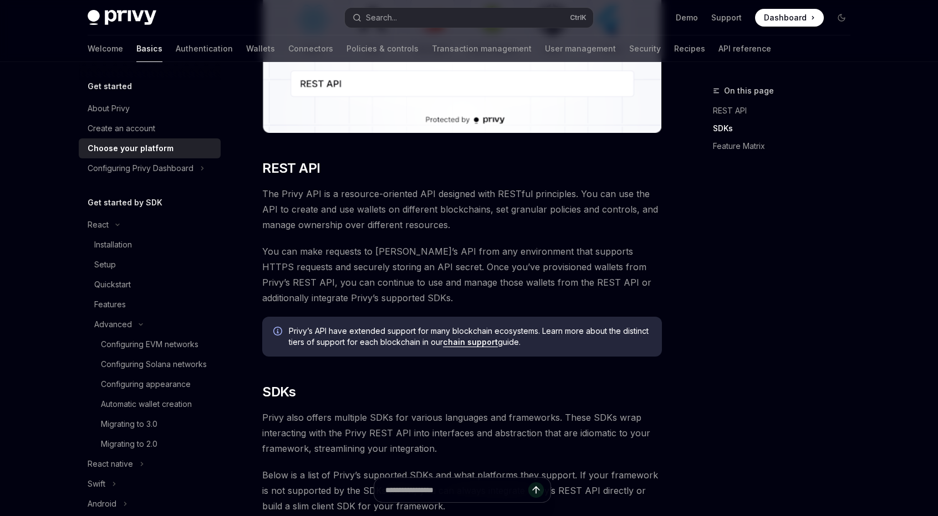
scroll to position [185, 0]
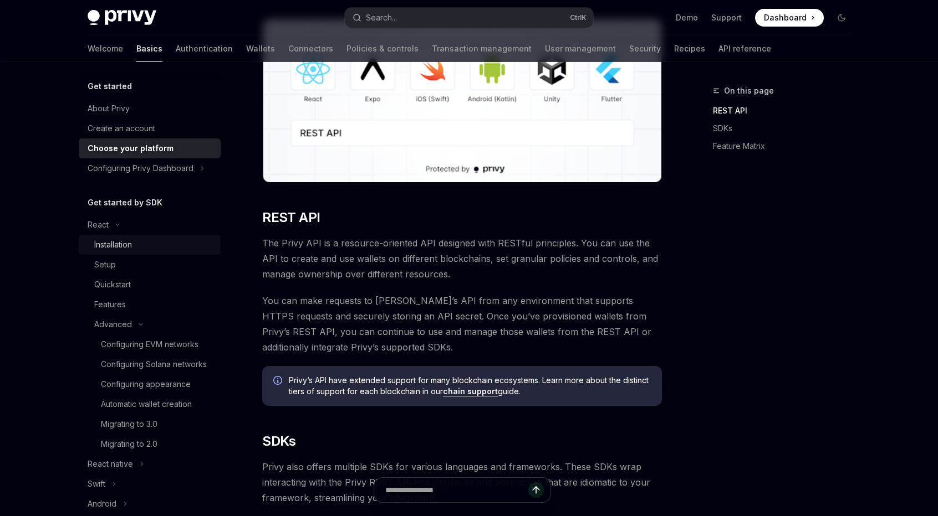
click at [136, 243] on div "Installation" at bounding box center [154, 244] width 120 height 13
type textarea "*"
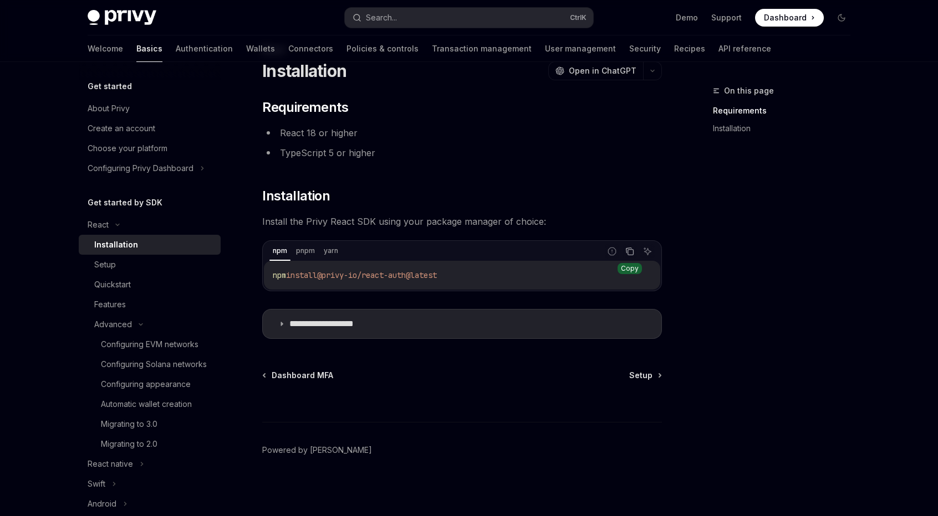
click at [630, 254] on icon "Copy the contents from the code block" at bounding box center [629, 251] width 9 height 9
click at [137, 431] on link "Migrating to 3.0" at bounding box center [150, 425] width 142 height 20
type textarea "*"
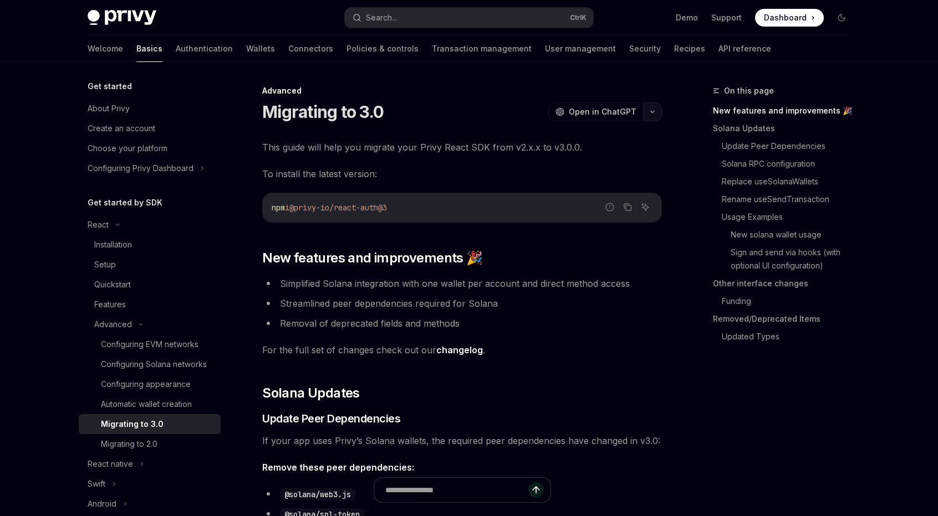
click at [655, 117] on button "button" at bounding box center [652, 112] width 19 height 19
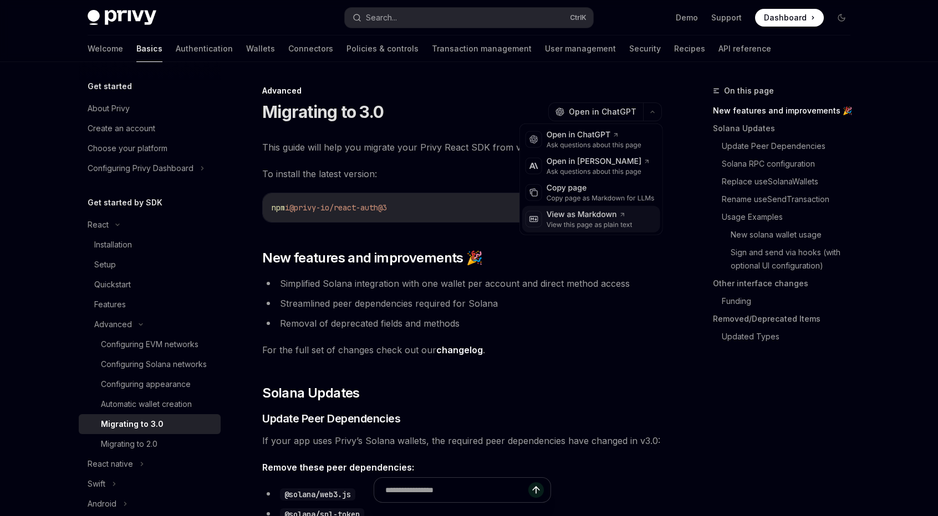
click at [622, 219] on div "View as Markdown" at bounding box center [589, 214] width 86 height 11
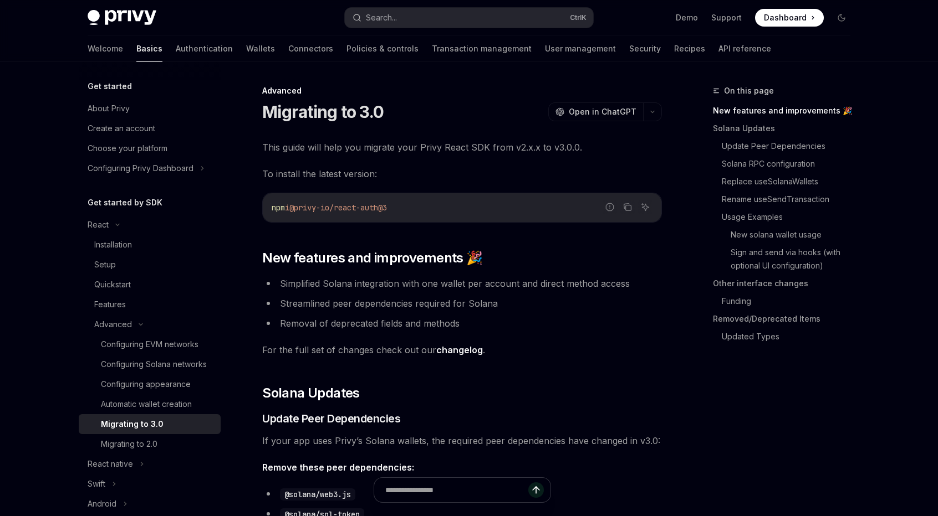
click at [656, 107] on button "button" at bounding box center [652, 112] width 19 height 19
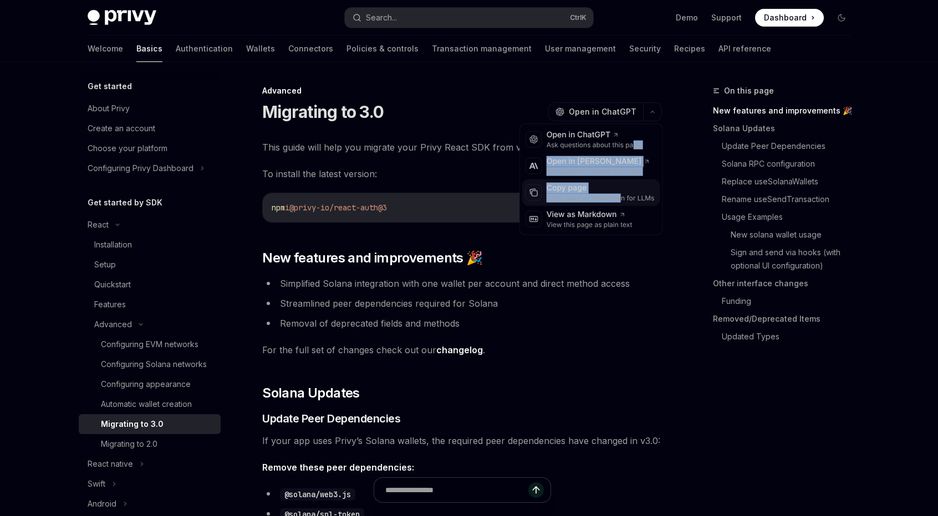
drag, startPoint x: 631, startPoint y: 141, endPoint x: 621, endPoint y: 198, distance: 57.4
click at [621, 198] on div "OpenAI Open in ChatGPT Ask questions about this page Anthropic Open in Claude A…" at bounding box center [591, 180] width 144 height 112
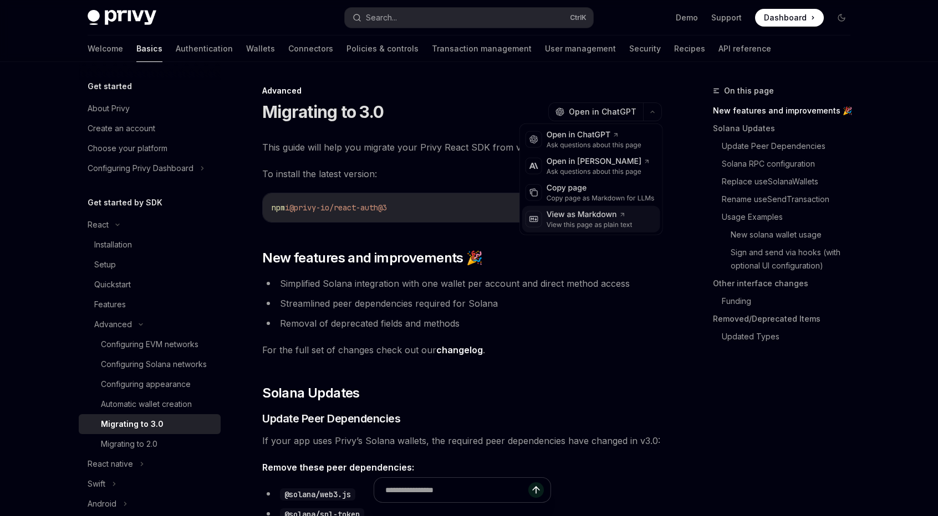
click at [615, 217] on div "View as Markdown" at bounding box center [589, 214] width 86 height 11
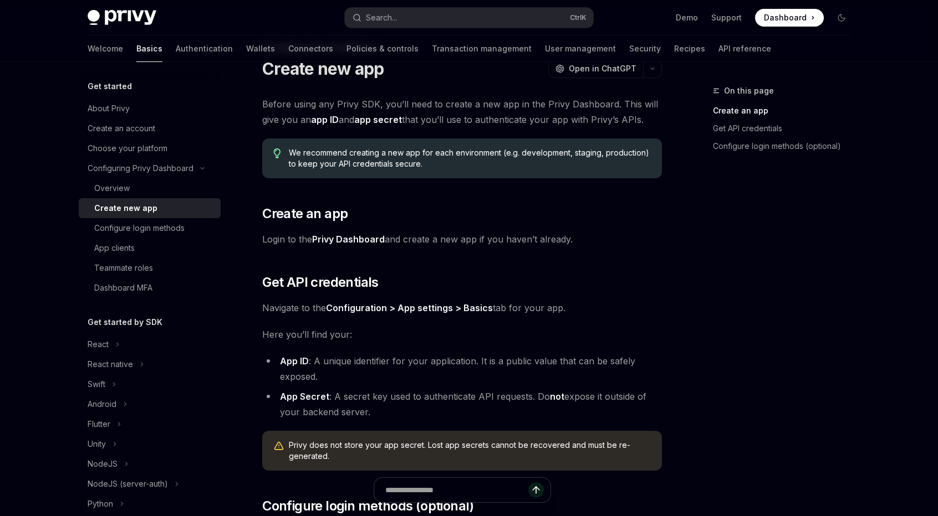
scroll to position [92, 0]
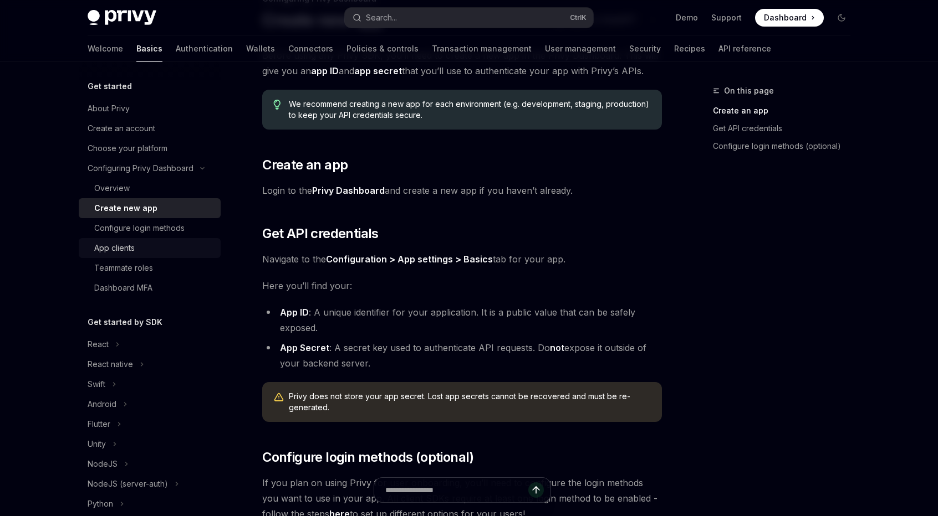
click at [181, 248] on div "App clients" at bounding box center [154, 248] width 120 height 13
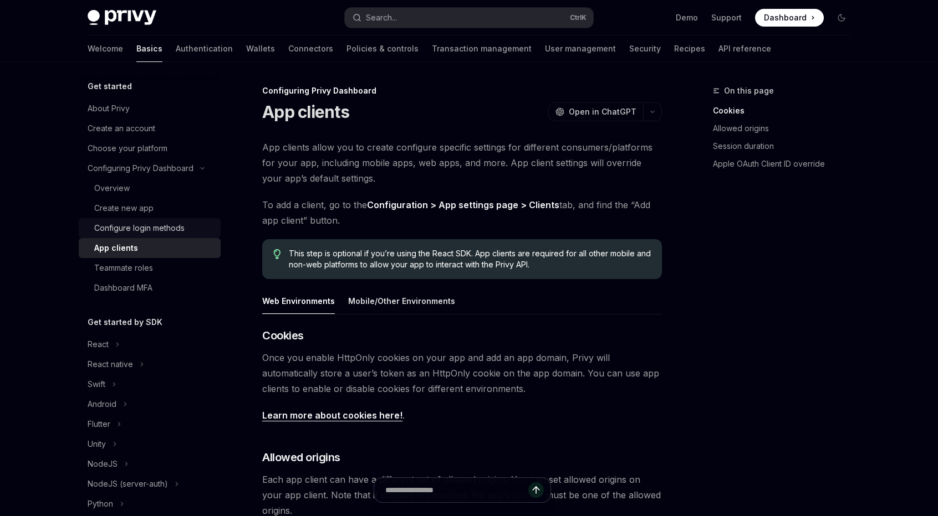
scroll to position [185, 0]
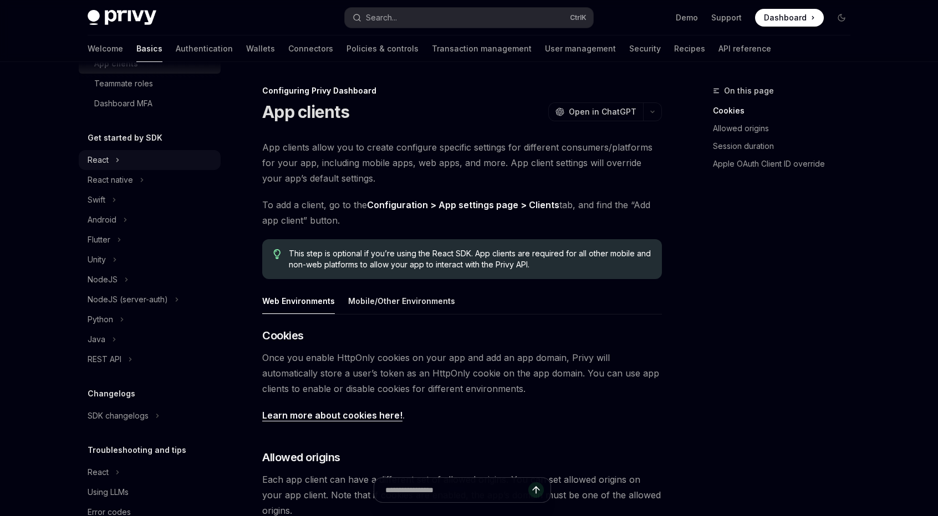
click at [162, 162] on div "React" at bounding box center [150, 160] width 142 height 20
type textarea "*"
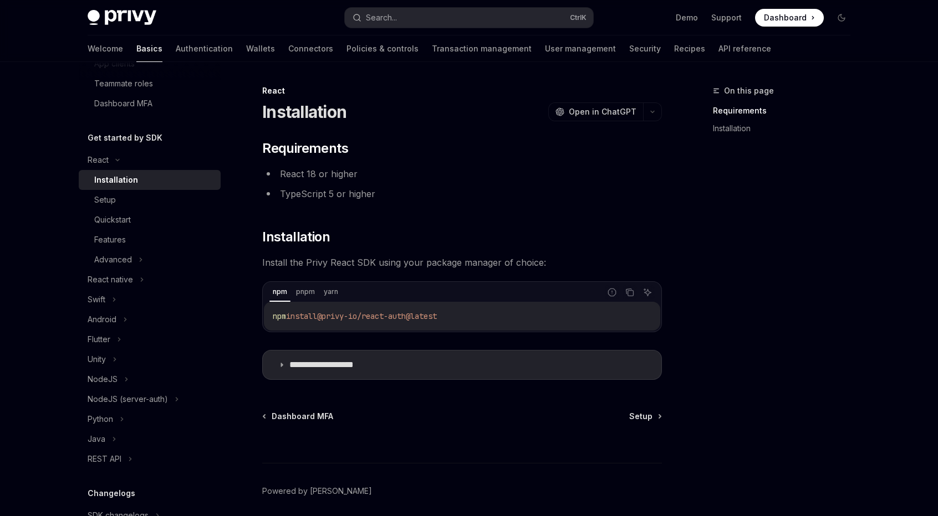
click at [835, 196] on div "On this page Requirements Installation" at bounding box center [774, 300] width 168 height 432
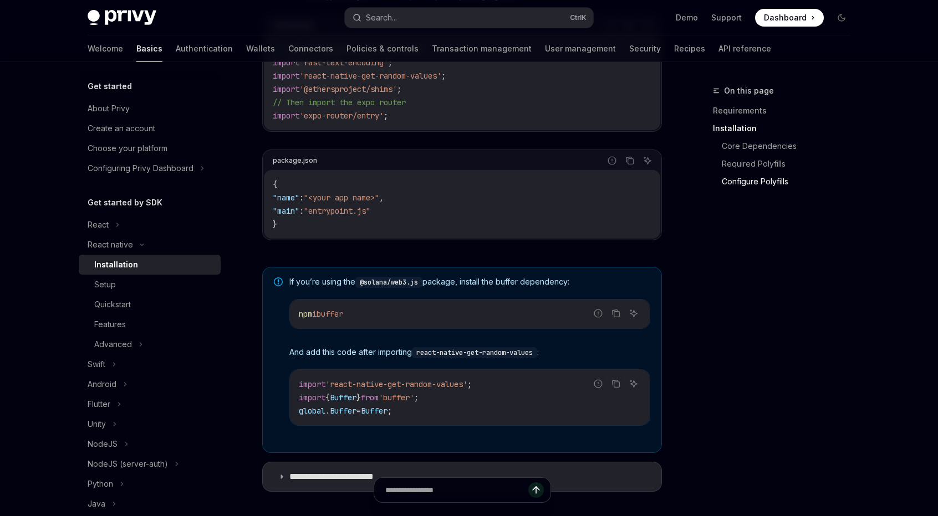
scroll to position [646, 0]
